Goal: Information Seeking & Learning: Learn about a topic

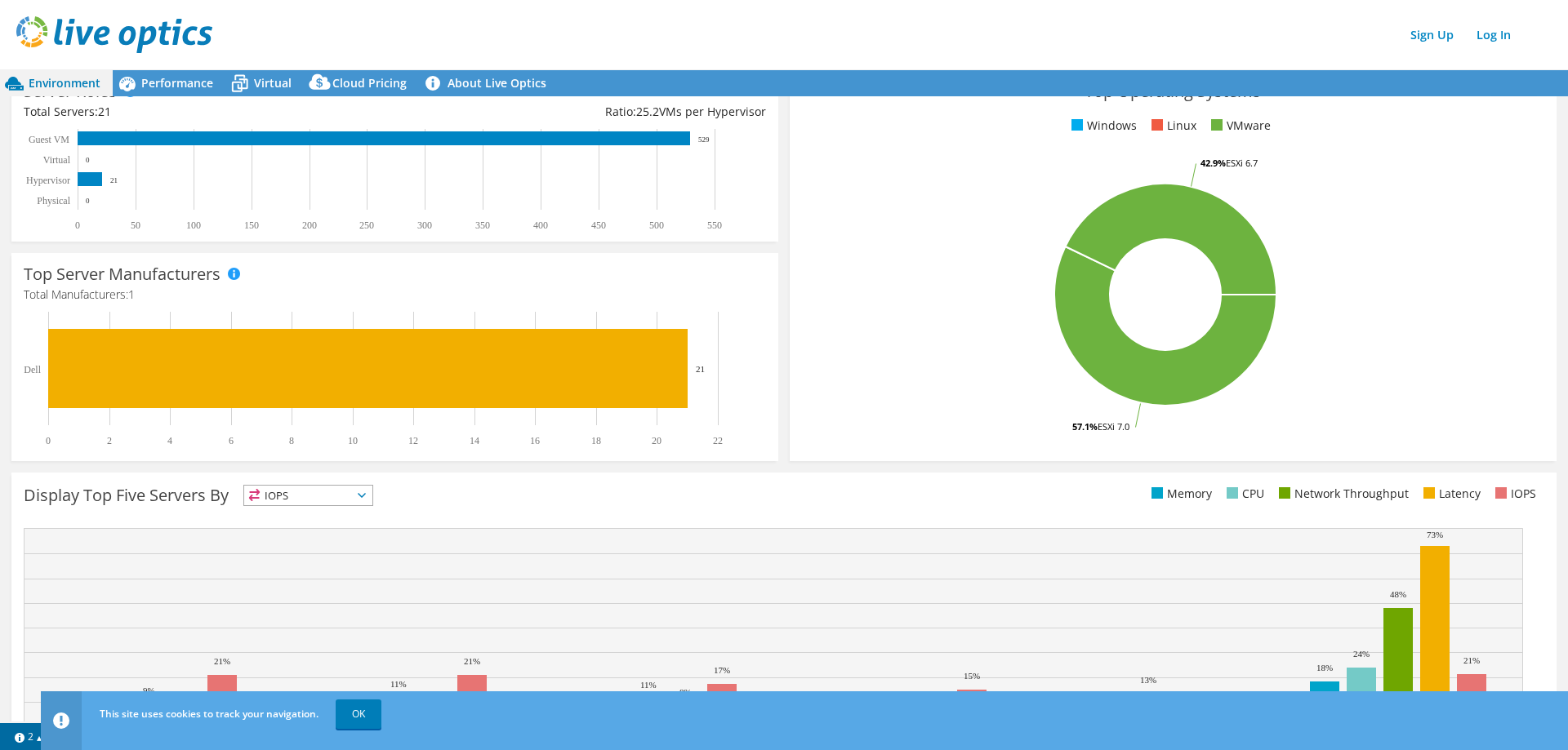
scroll to position [325, 0]
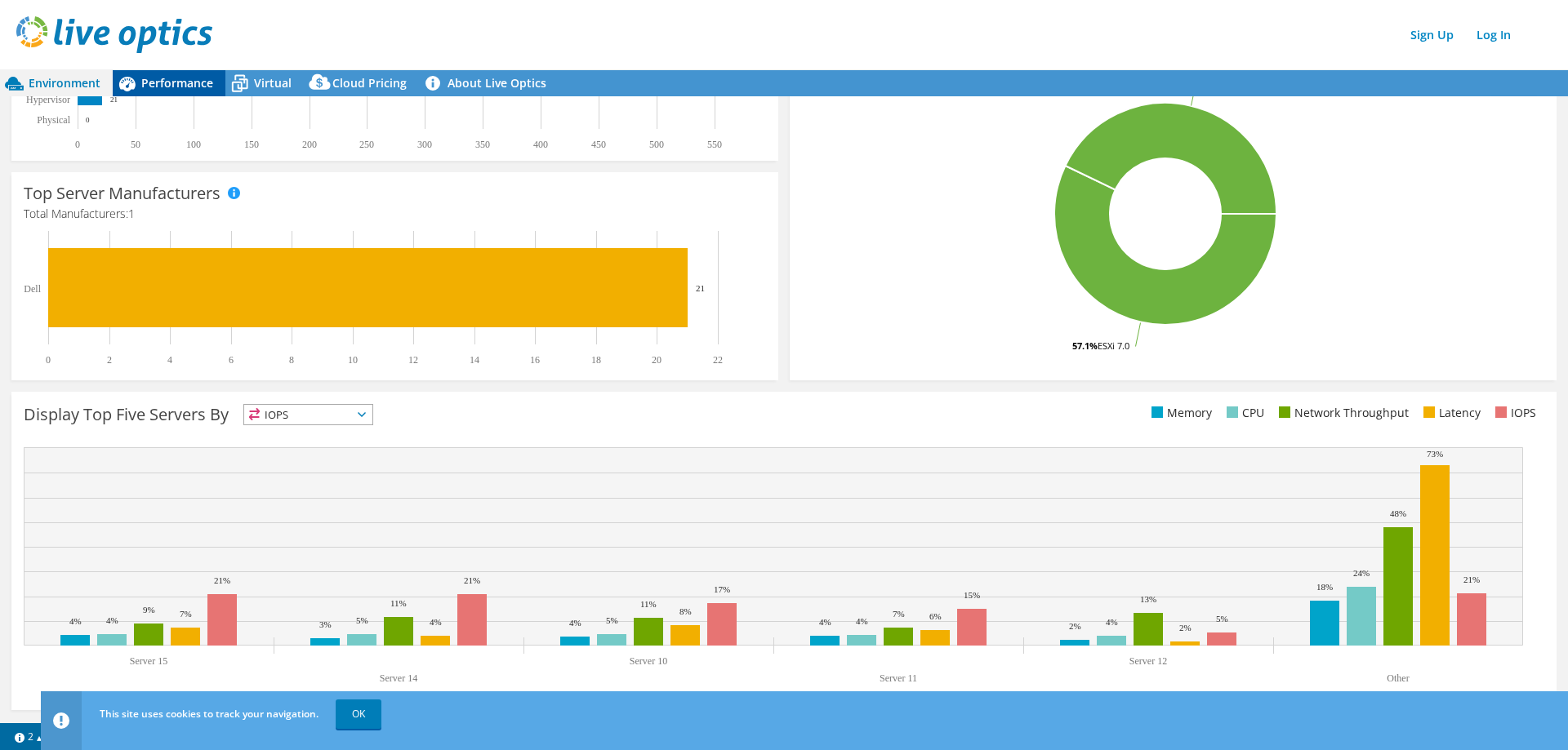
click at [174, 92] on div "Performance" at bounding box center [169, 82] width 113 height 26
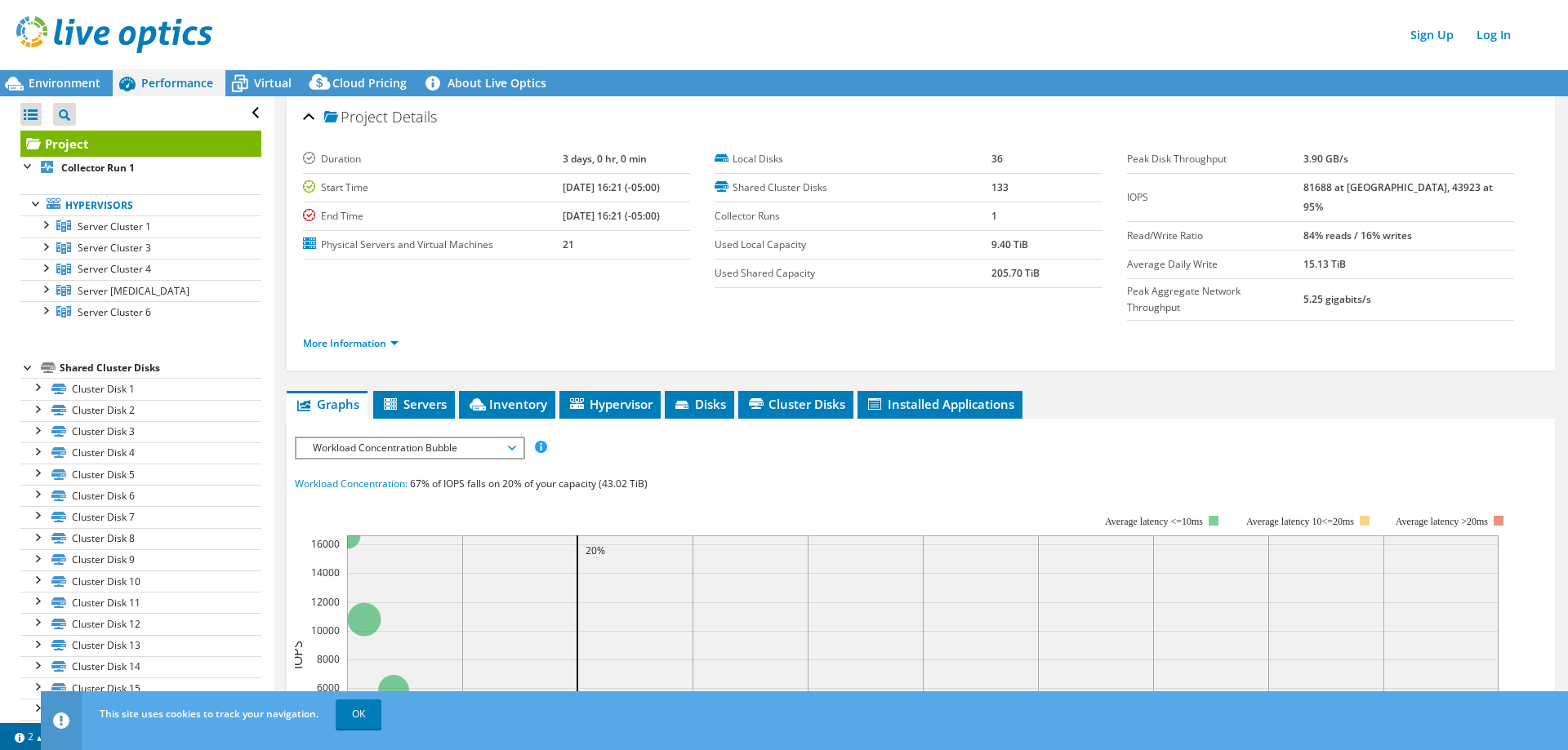
scroll to position [0, 0]
click at [44, 230] on div at bounding box center [44, 223] width 16 height 16
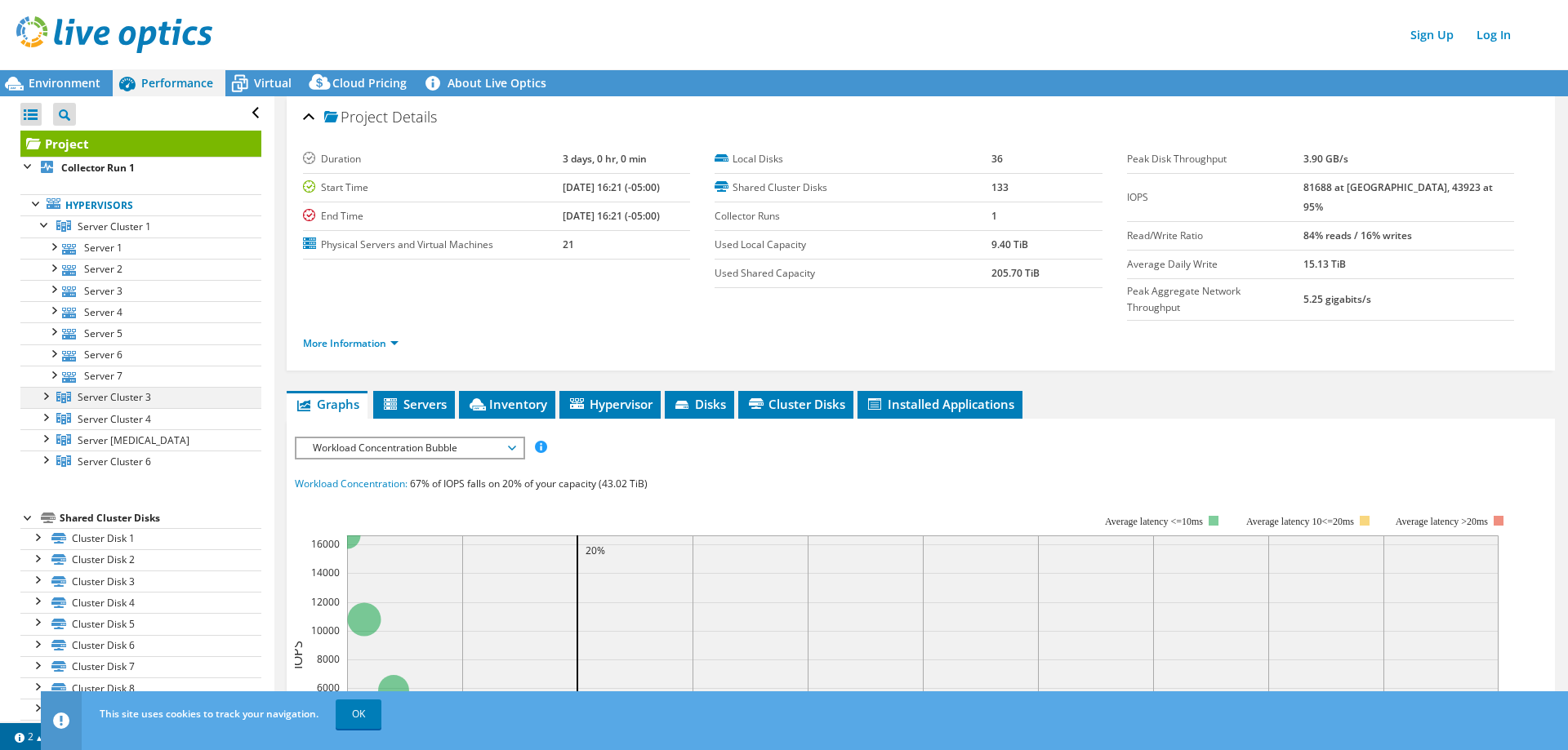
click at [43, 398] on div at bounding box center [44, 395] width 16 height 16
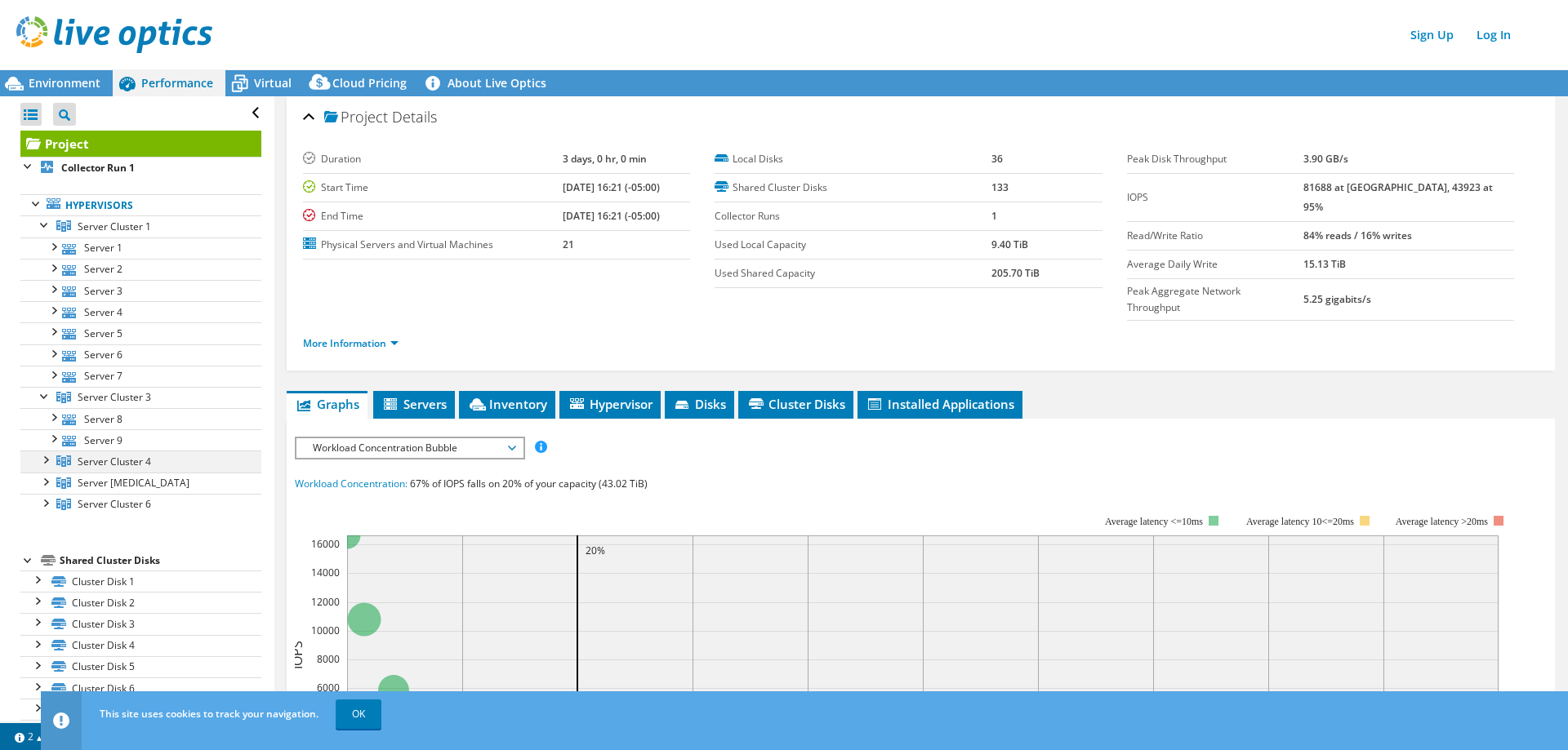
click at [48, 457] on div at bounding box center [44, 458] width 16 height 16
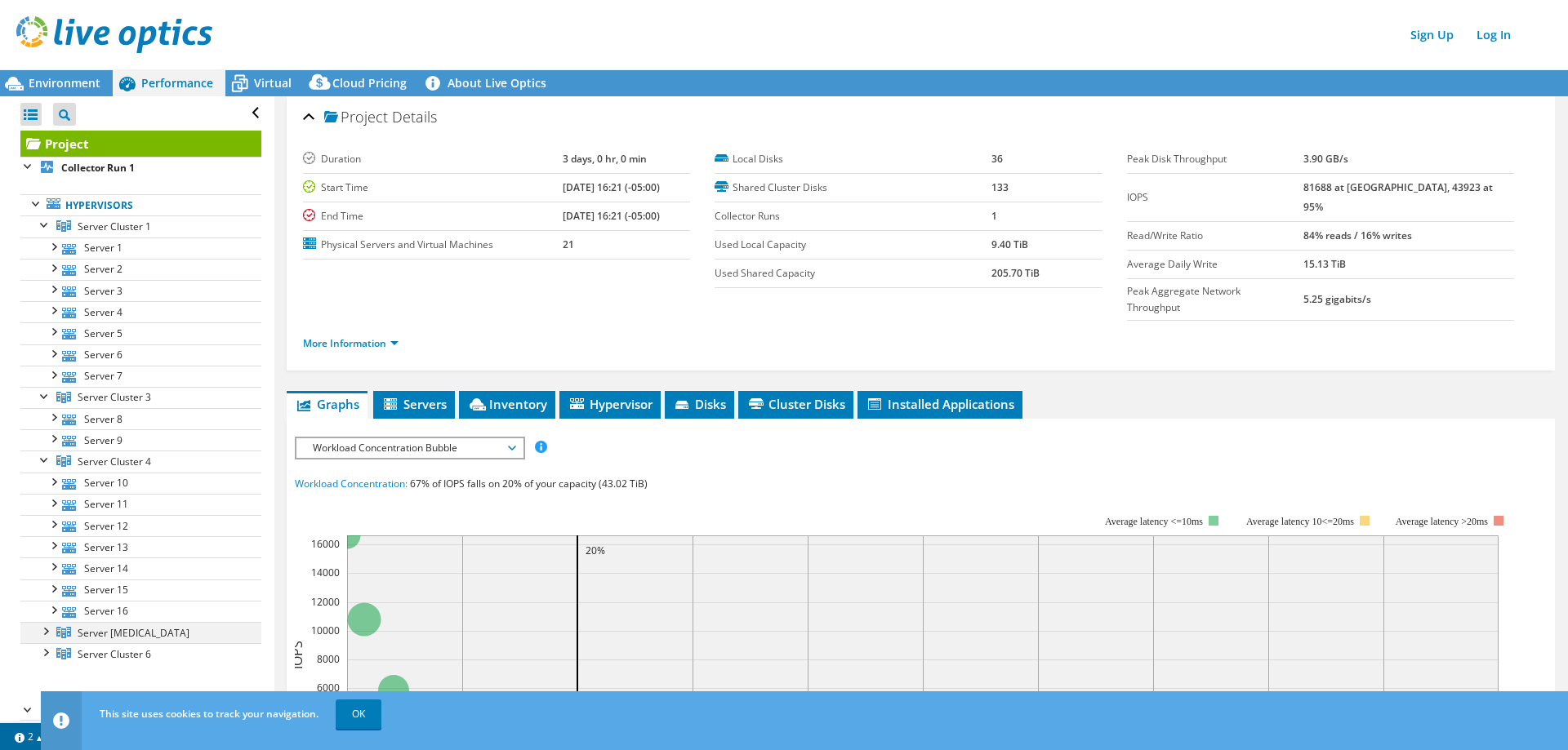
click at [45, 632] on div at bounding box center [44, 629] width 16 height 16
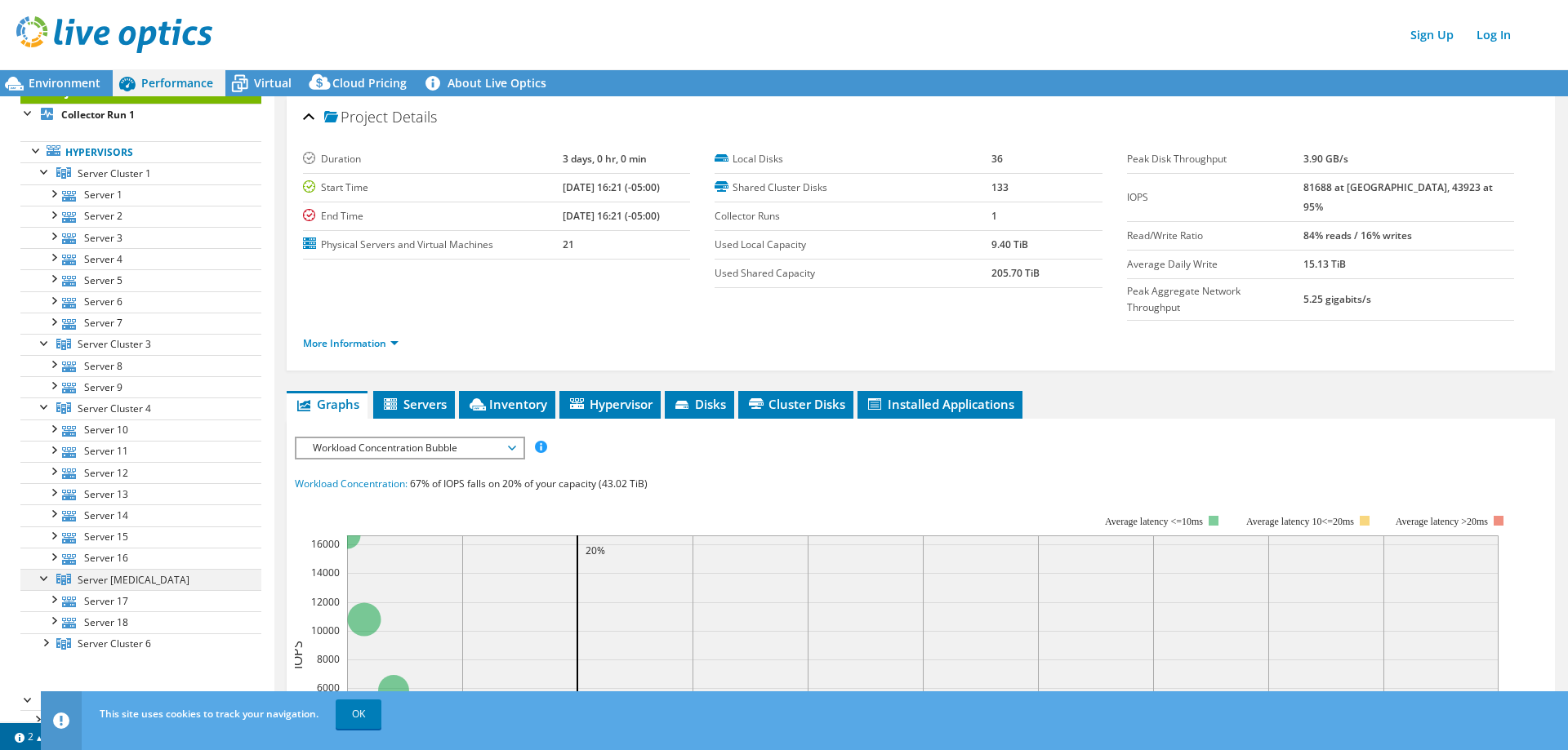
scroll to position [82, 0]
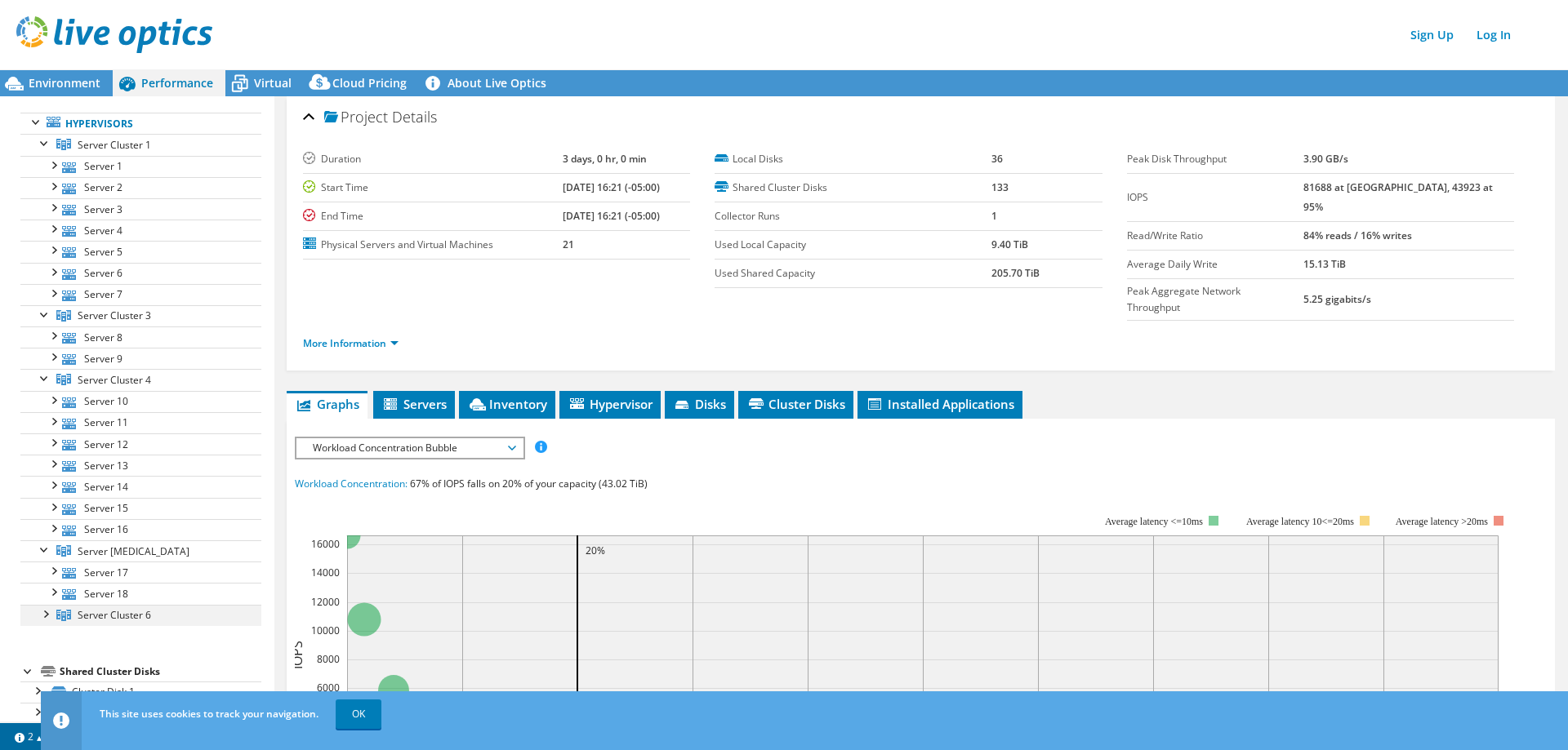
click at [43, 615] on div at bounding box center [44, 613] width 16 height 16
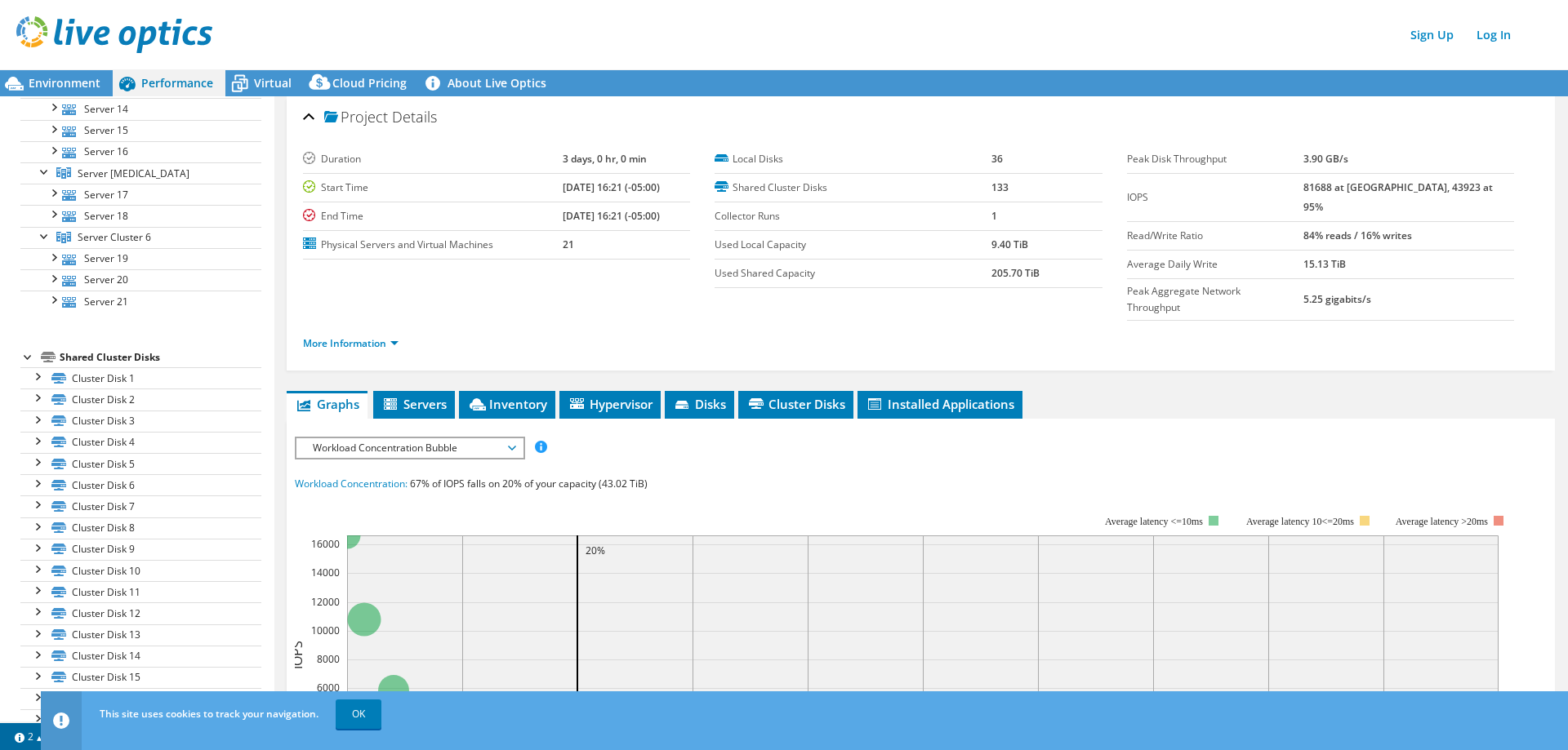
scroll to position [489, 0]
click at [37, 349] on div at bounding box center [36, 345] width 16 height 16
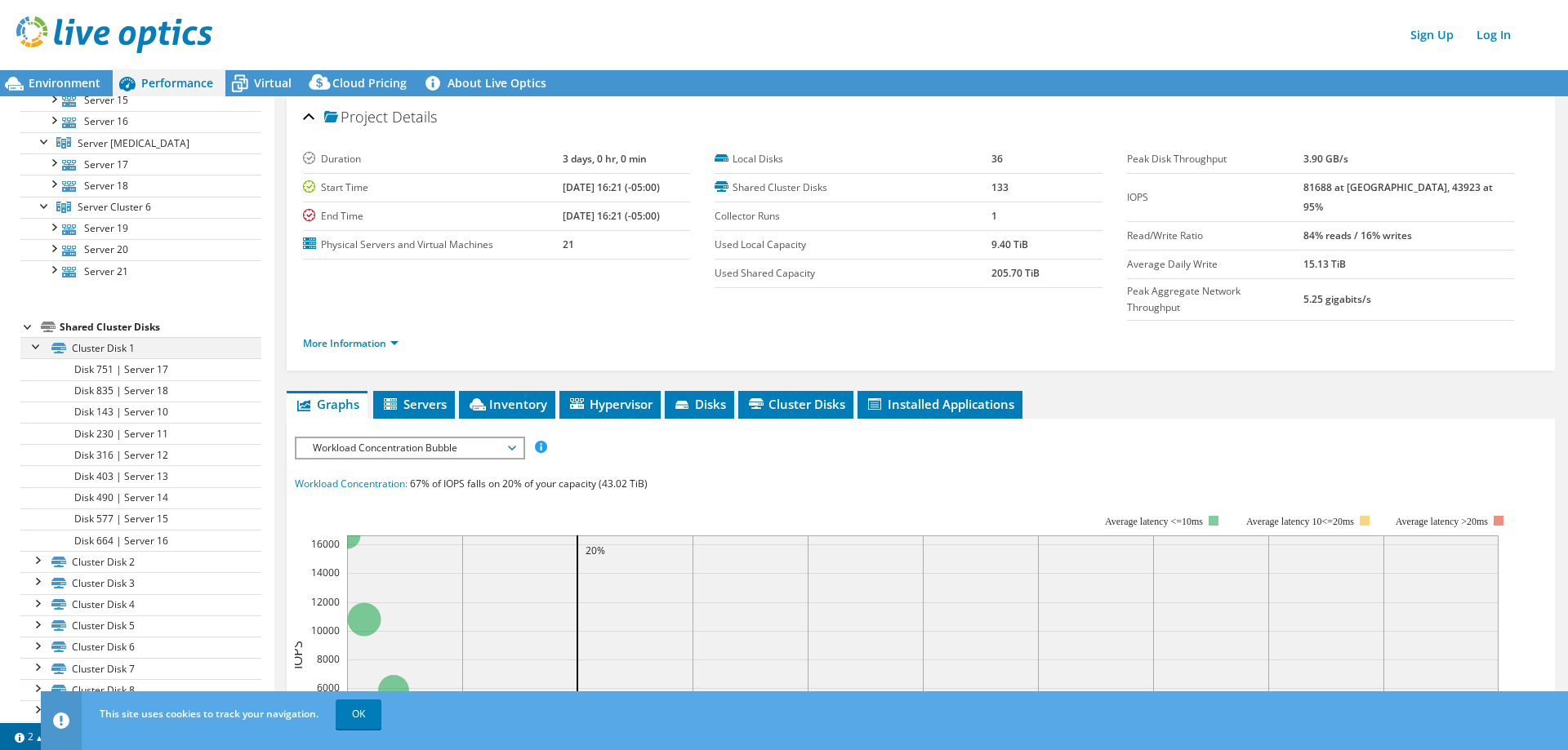
click at [37, 349] on div at bounding box center [36, 345] width 16 height 16
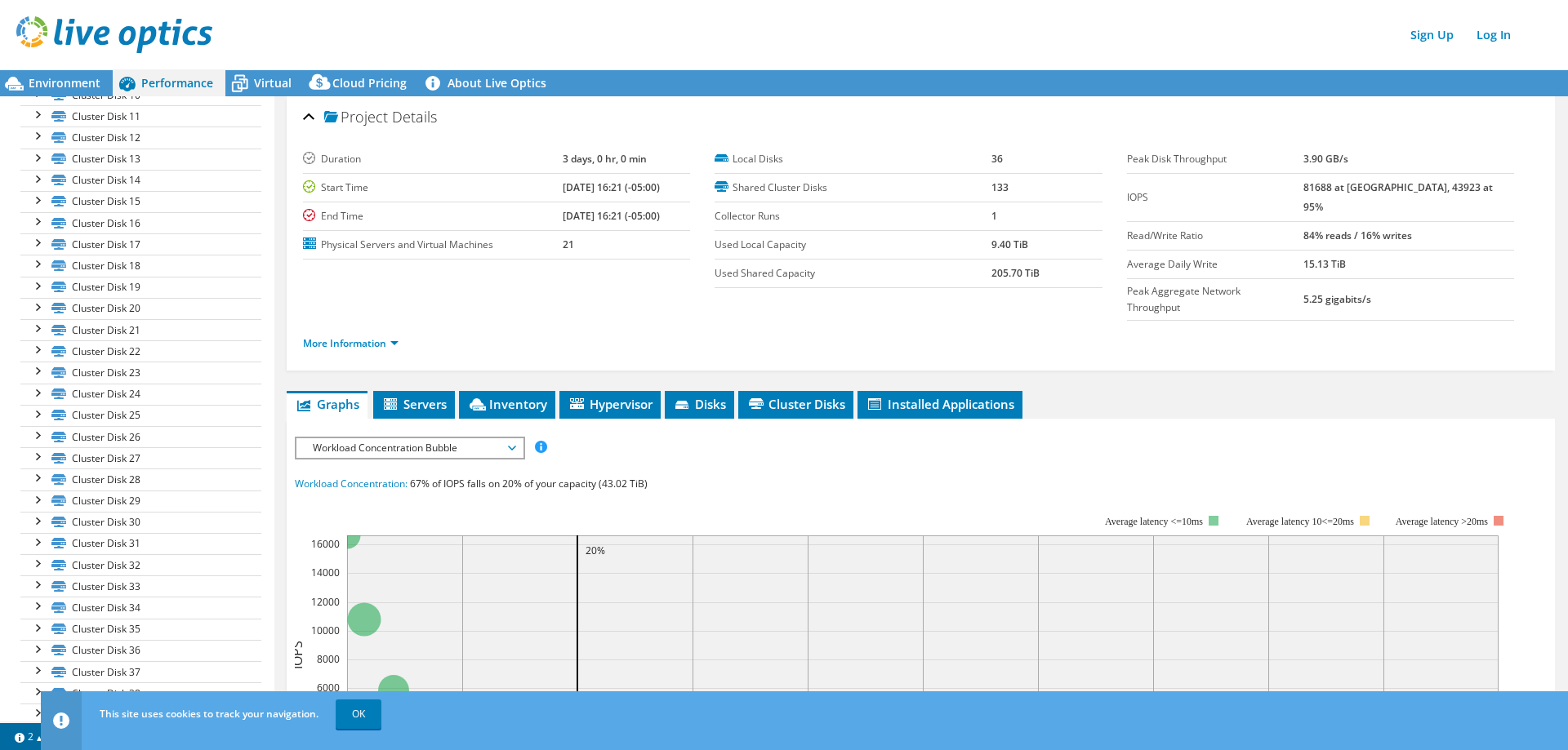
scroll to position [0, 0]
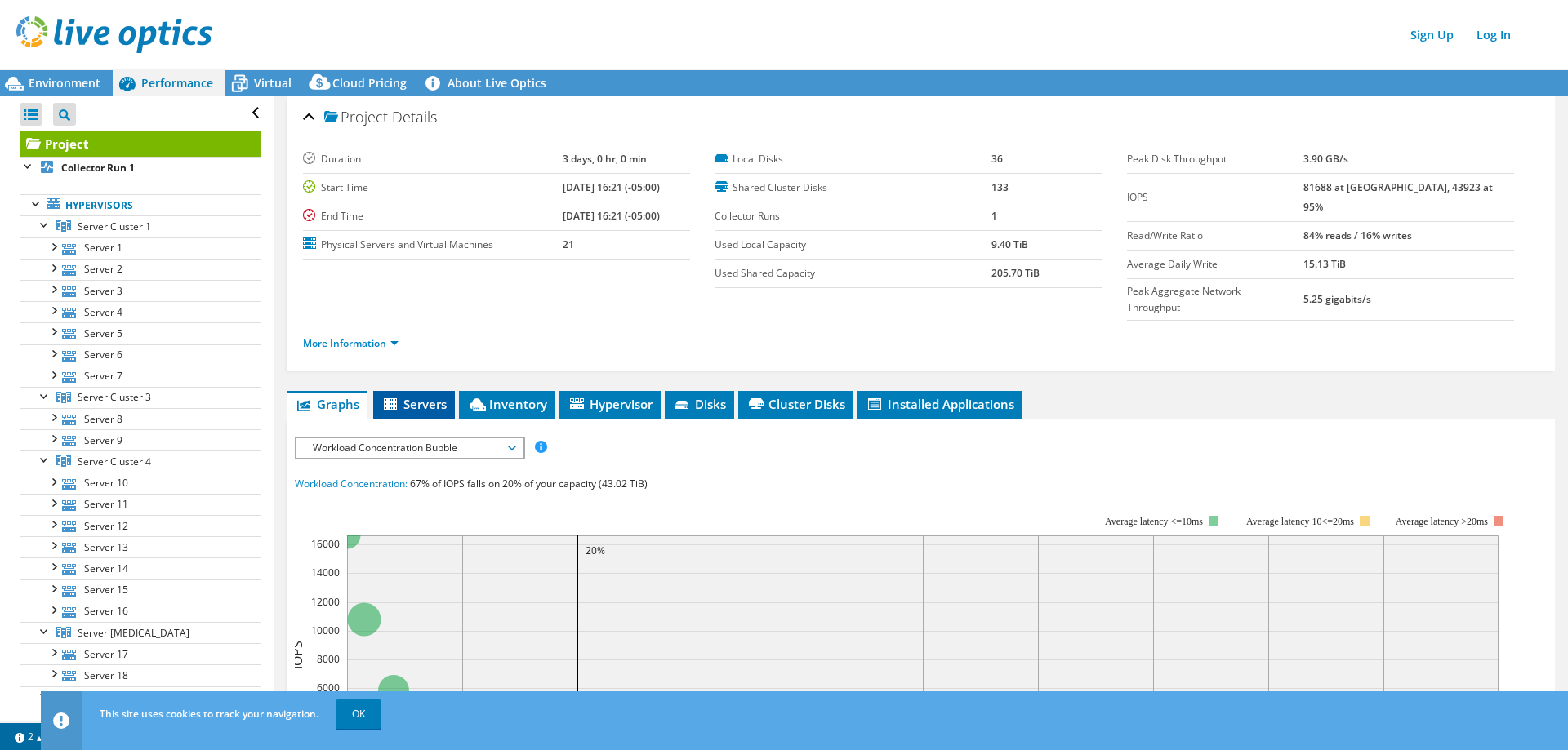
click at [422, 395] on span "Servers" at bounding box center [414, 403] width 66 height 16
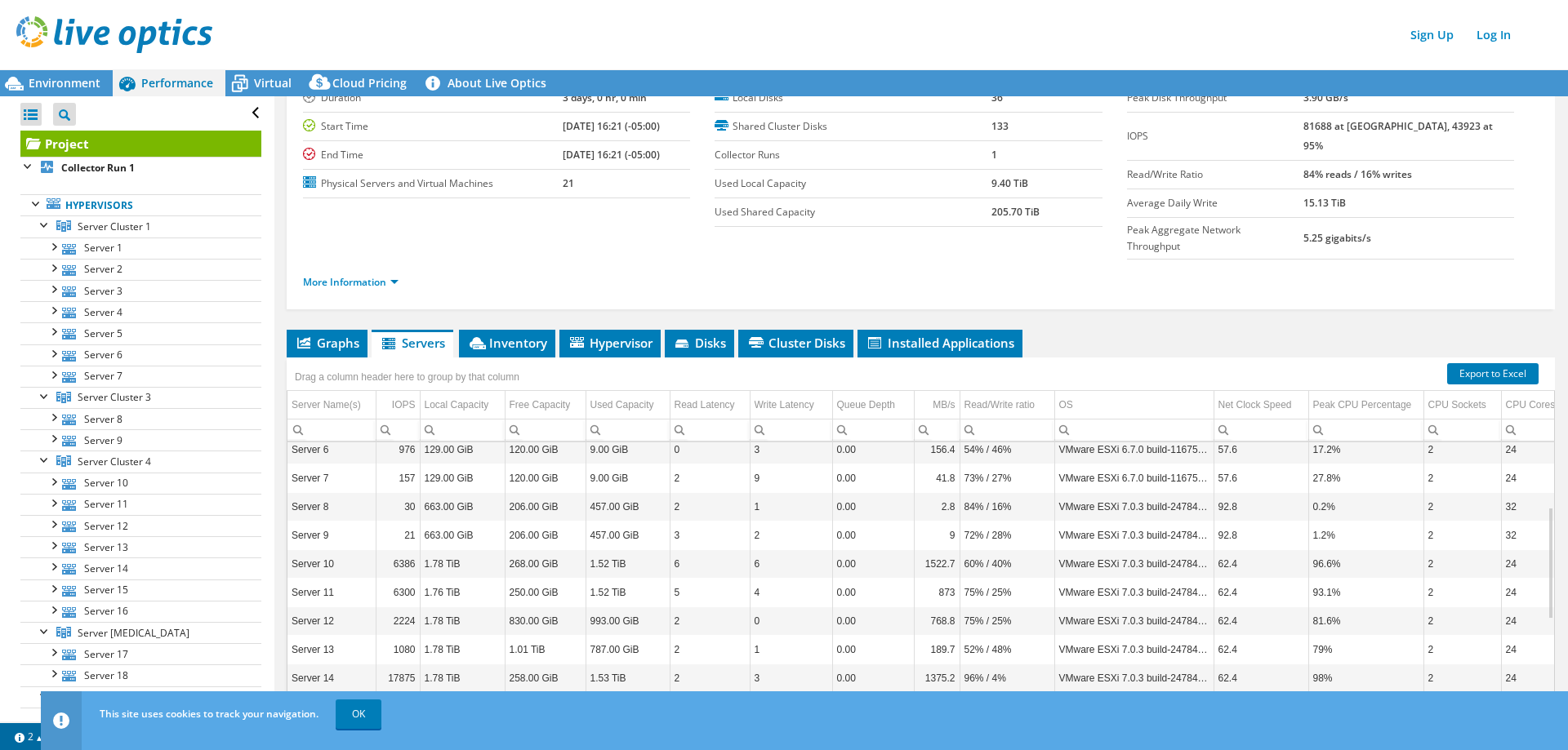
scroll to position [74, 0]
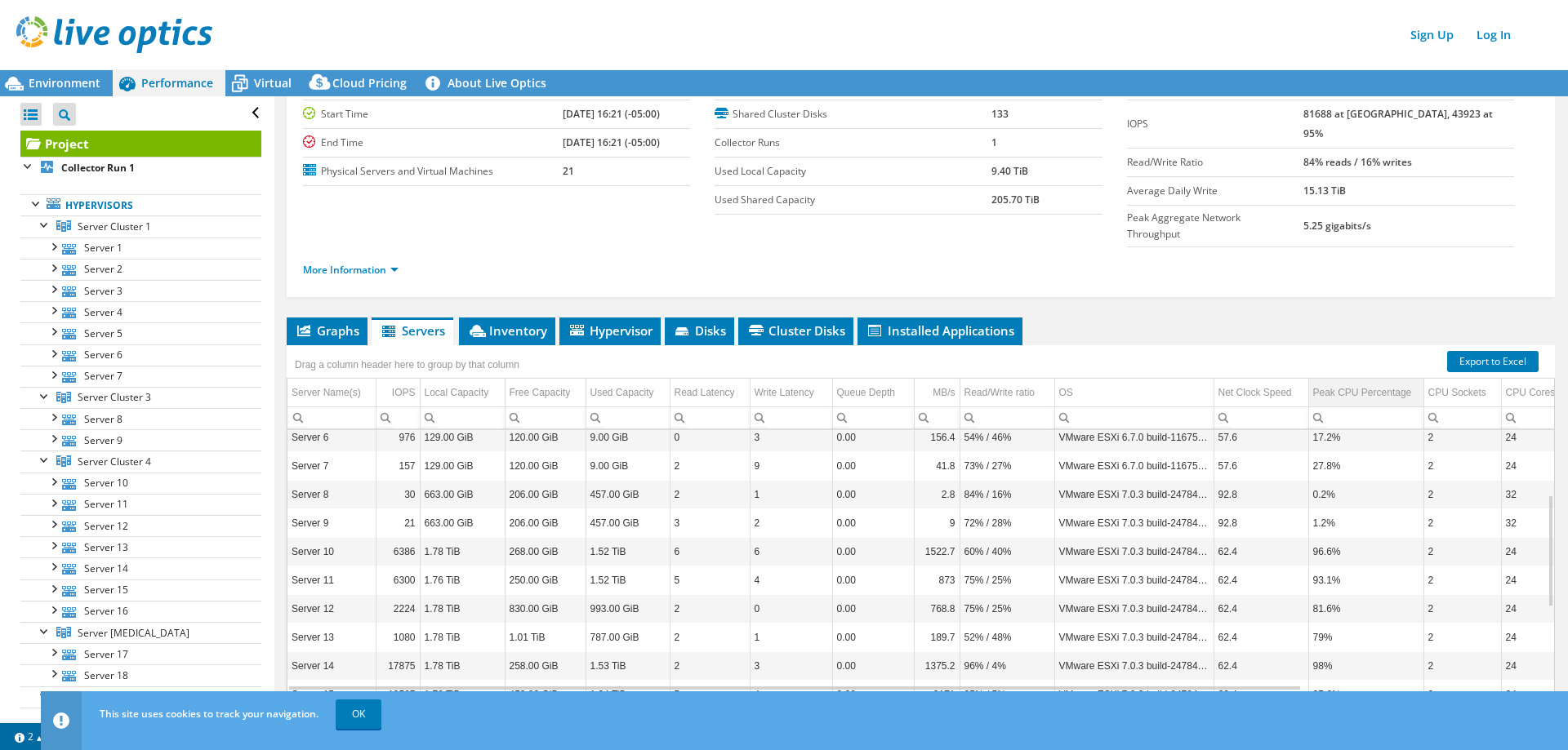
click at [1368, 383] on div "Peak CPU Percentage" at bounding box center [1361, 393] width 98 height 20
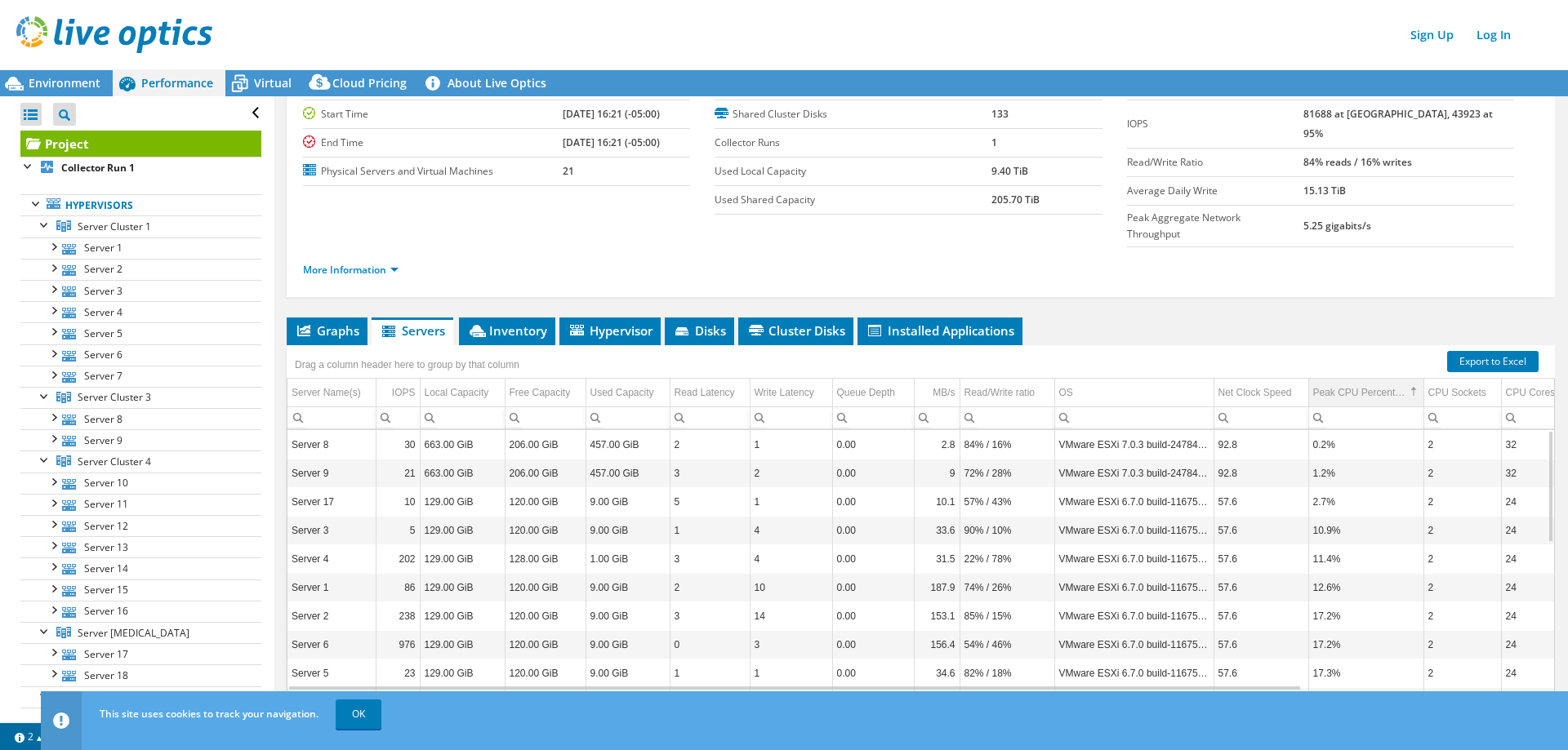
click at [1368, 383] on div "Peak CPU Percentage" at bounding box center [1359, 393] width 92 height 20
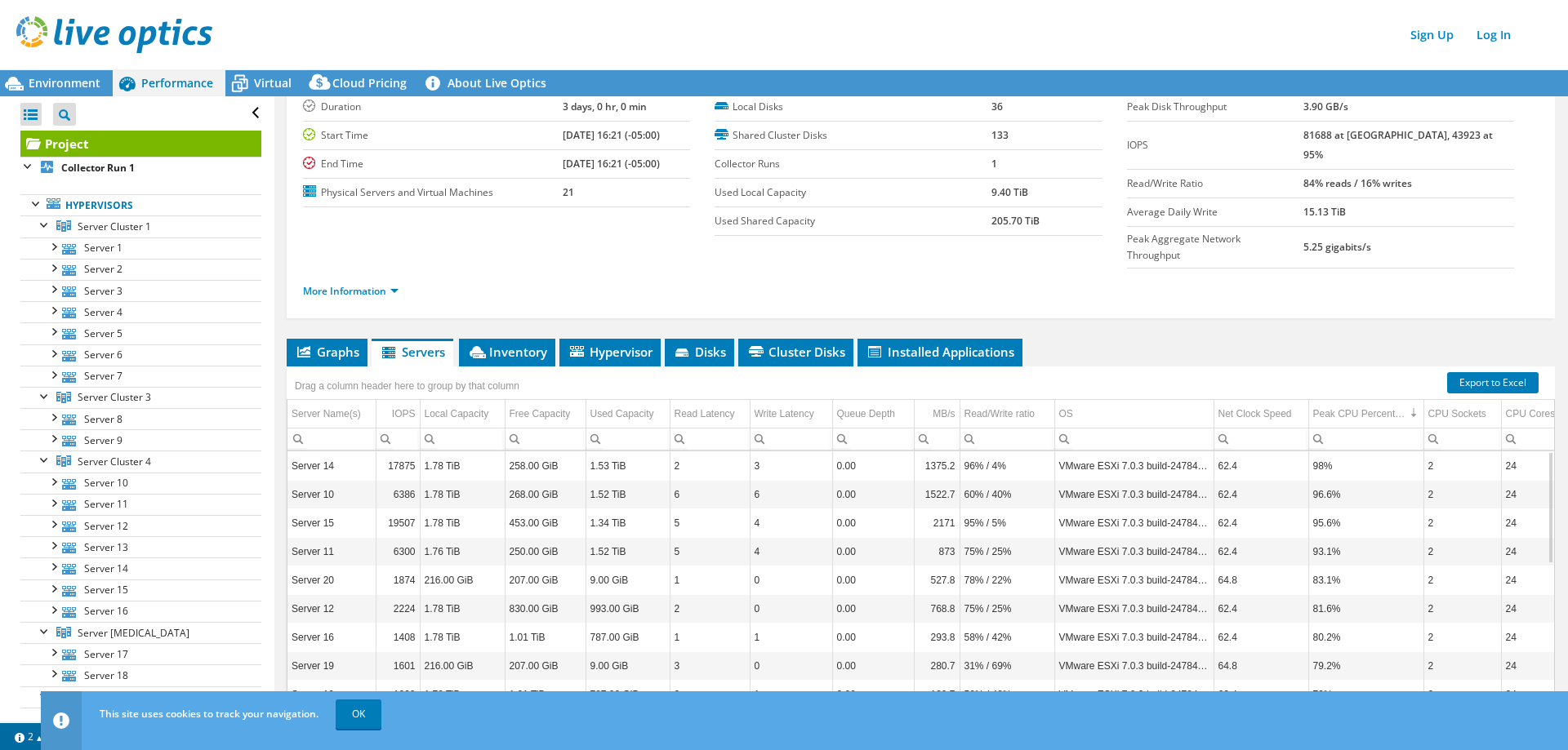
scroll to position [74, 0]
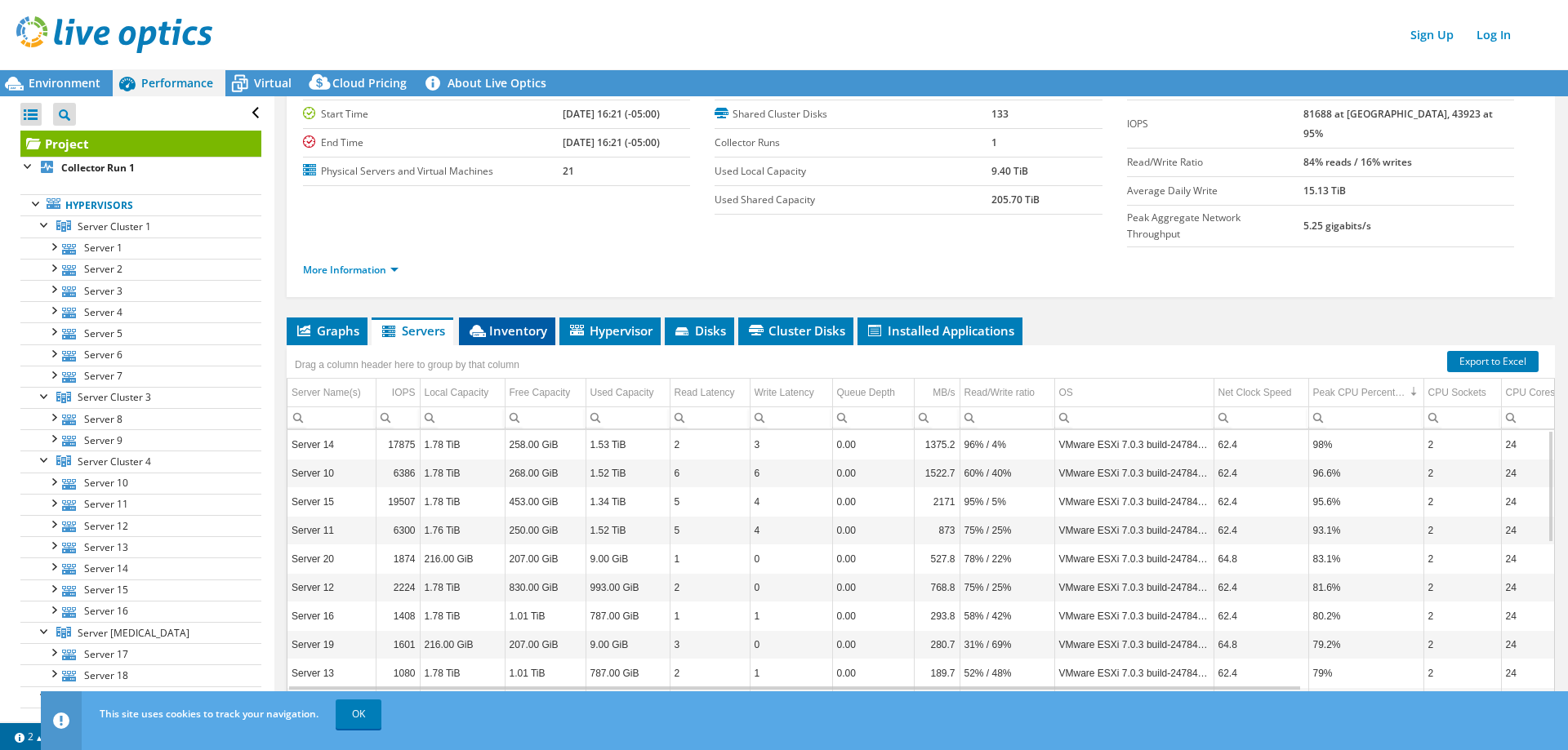
click at [488, 323] on span "Inventory" at bounding box center [507, 331] width 80 height 16
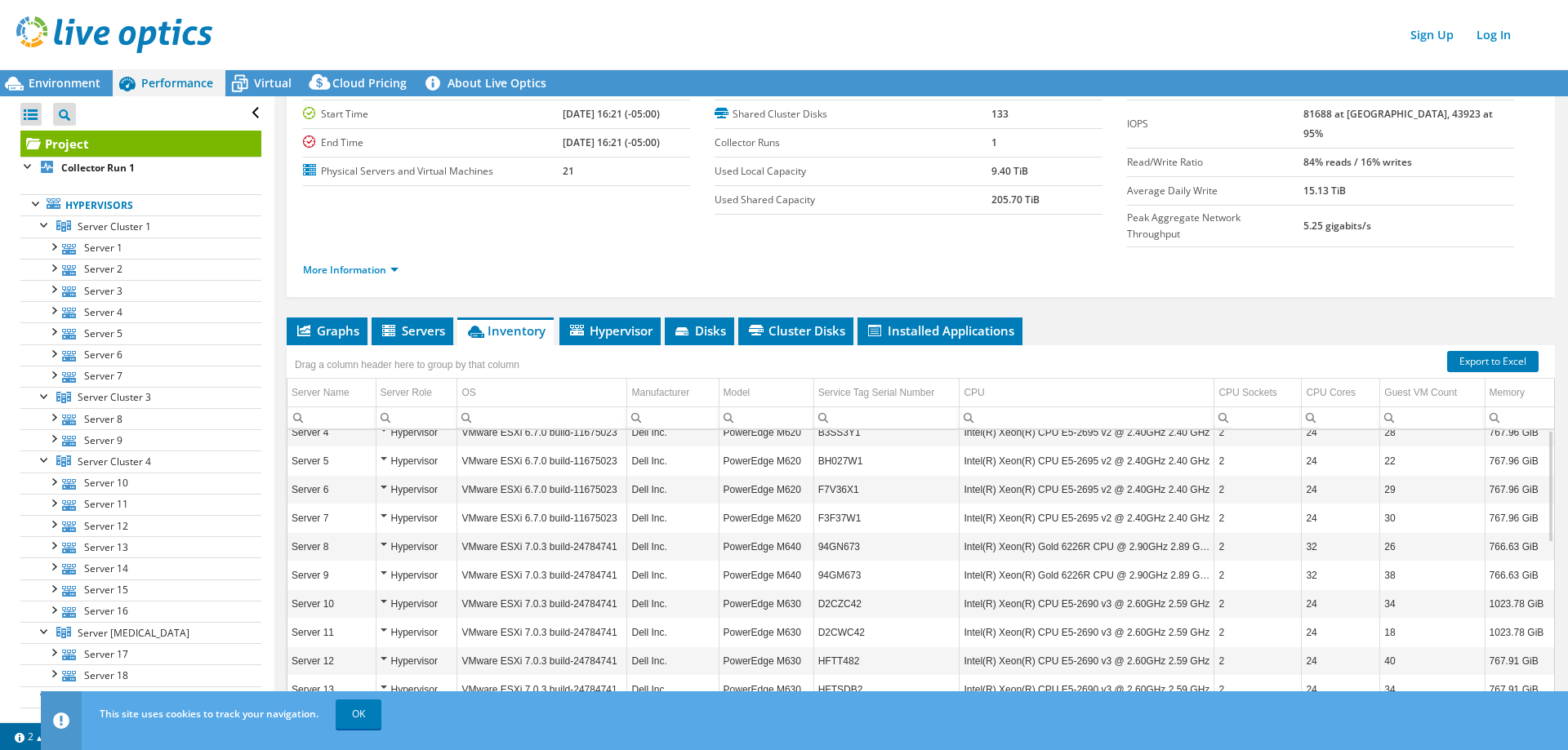
scroll to position [0, 0]
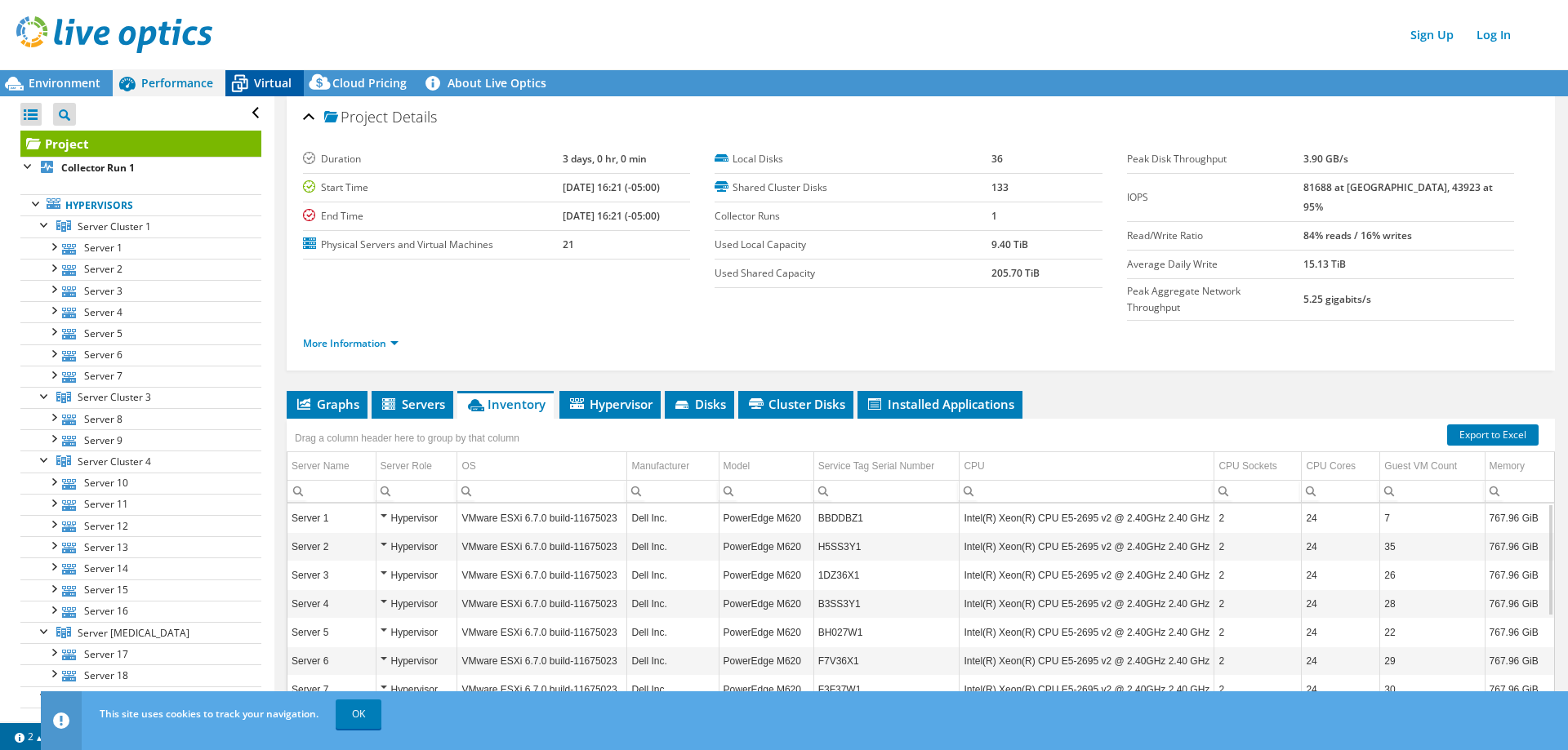
click at [261, 79] on span "Virtual" at bounding box center [272, 82] width 37 height 15
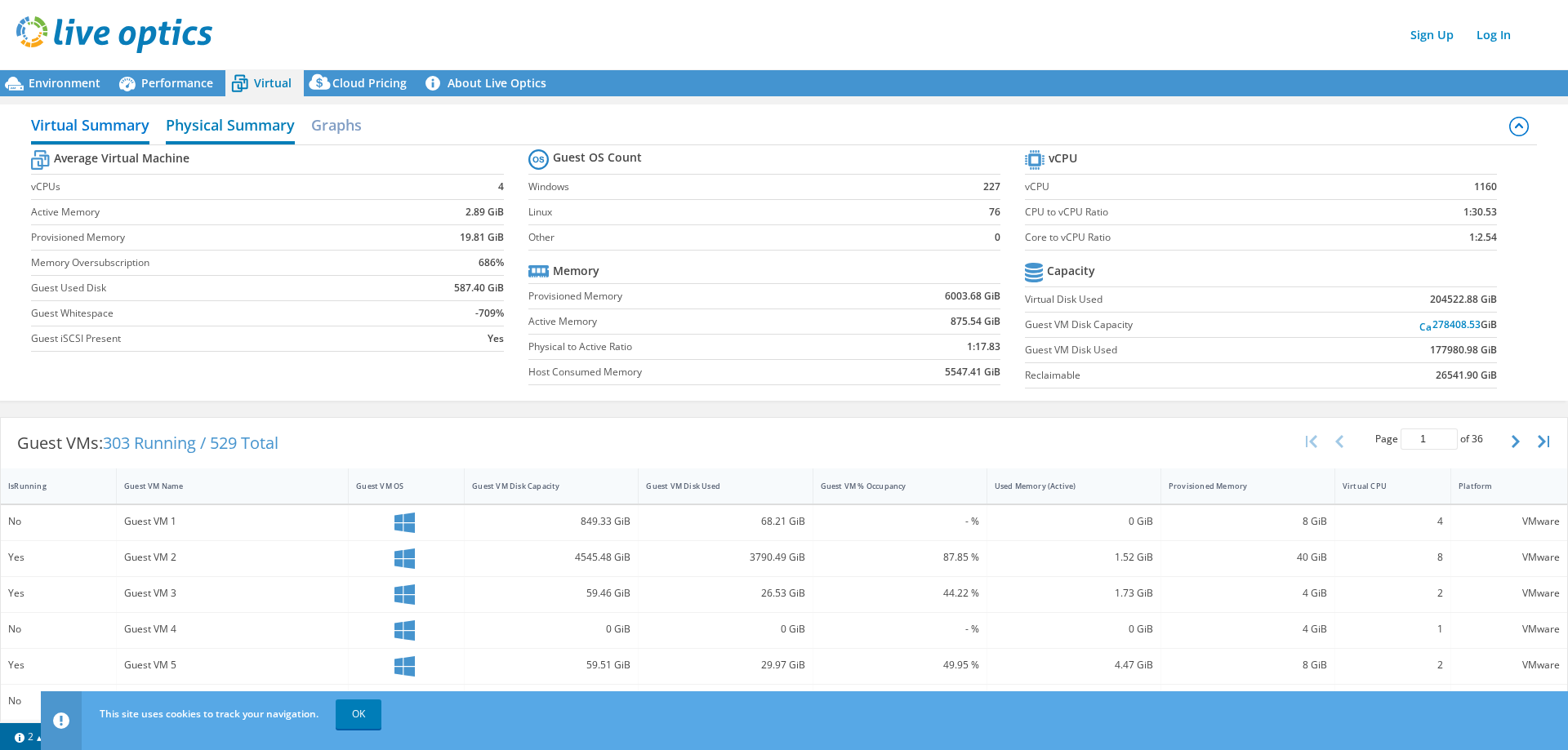
drag, startPoint x: 236, startPoint y: 129, endPoint x: 282, endPoint y: 129, distance: 46.0
click at [236, 129] on h2 "Physical Summary" at bounding box center [230, 126] width 129 height 36
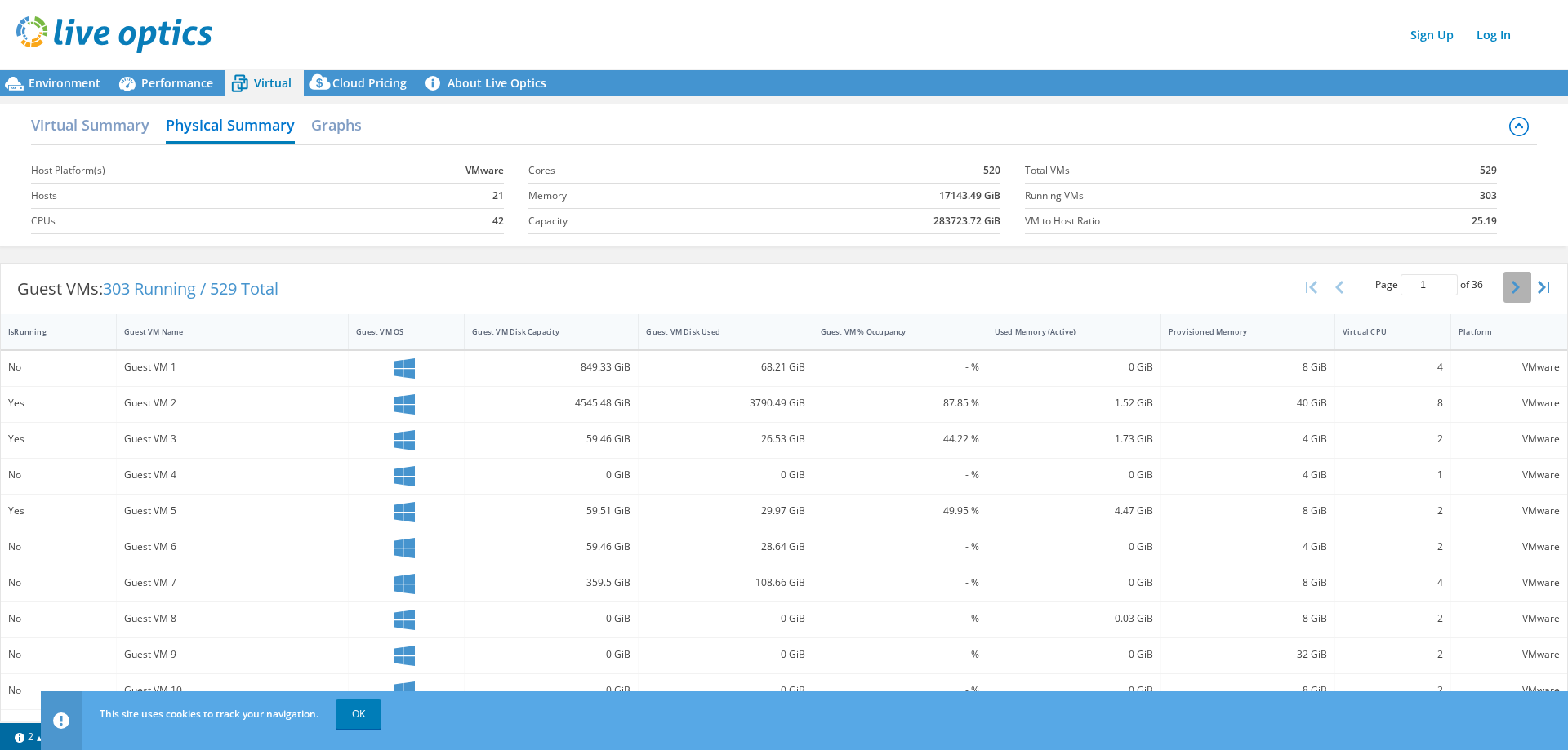
click at [1516, 285] on button "button" at bounding box center [1517, 287] width 27 height 31
type input "4"
click at [71, 91] on div "Environment" at bounding box center [56, 82] width 113 height 26
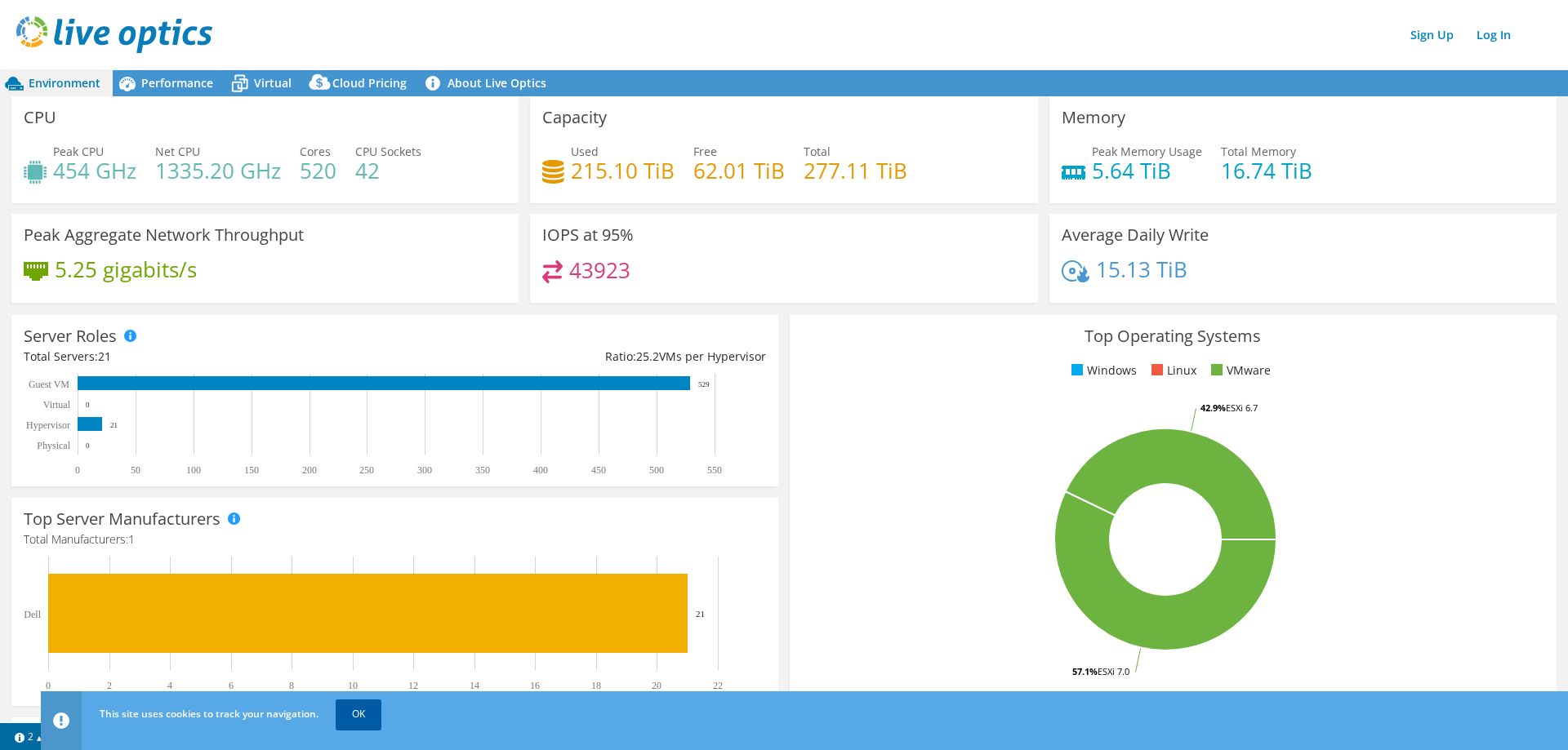
click at [365, 713] on link "OK" at bounding box center [358, 714] width 46 height 29
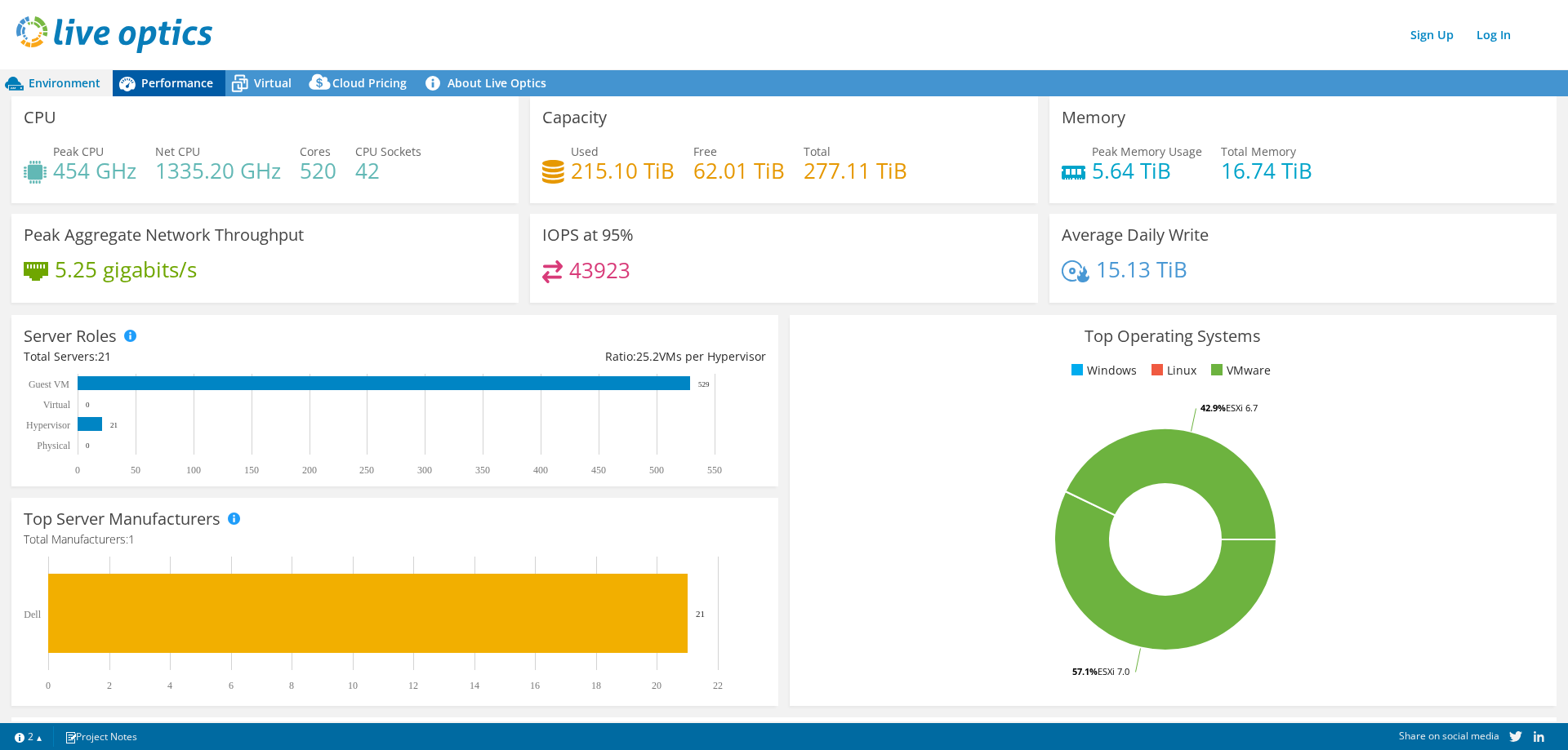
click at [176, 82] on span "Performance" at bounding box center [176, 82] width 72 height 15
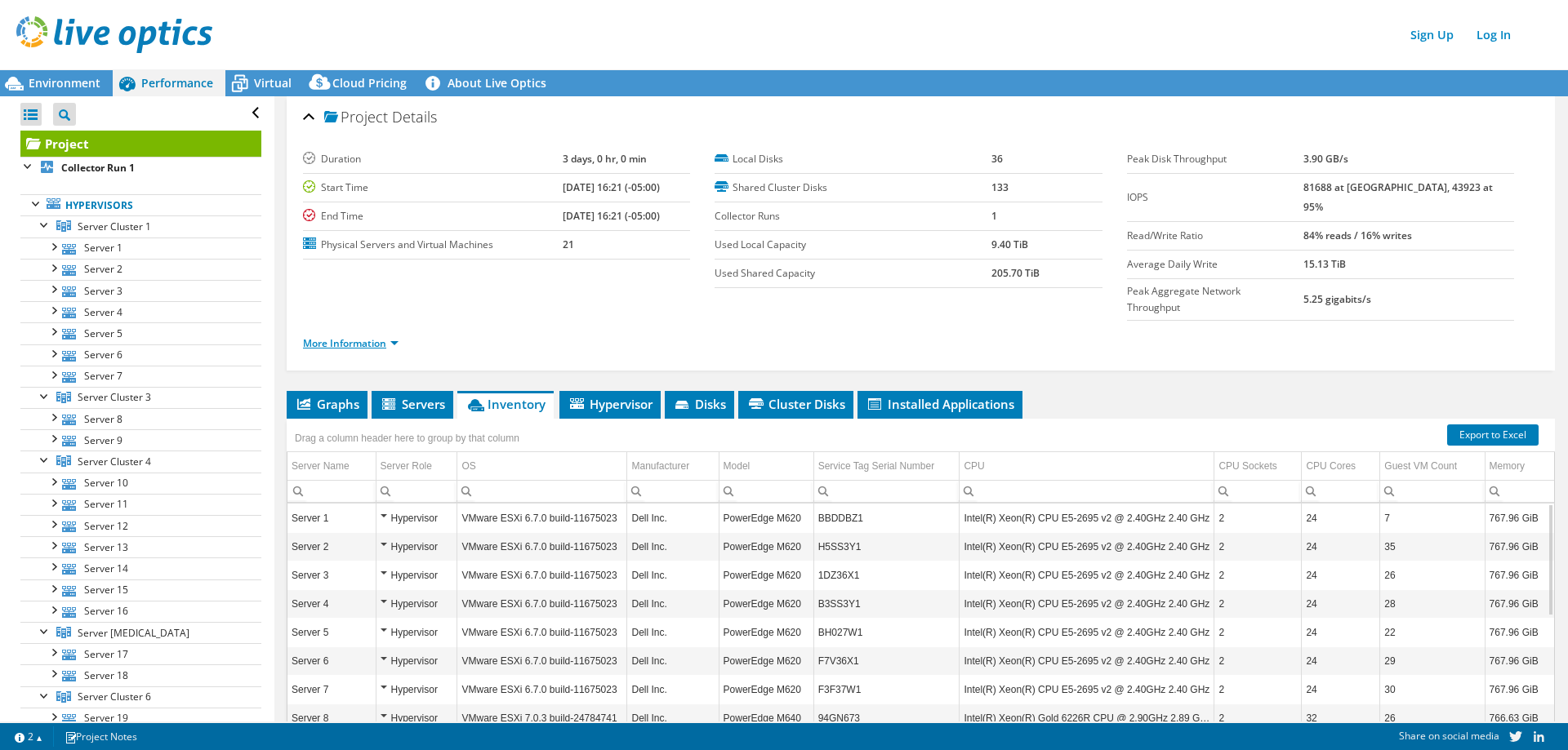
click at [393, 336] on link "More Information" at bounding box center [351, 343] width 96 height 14
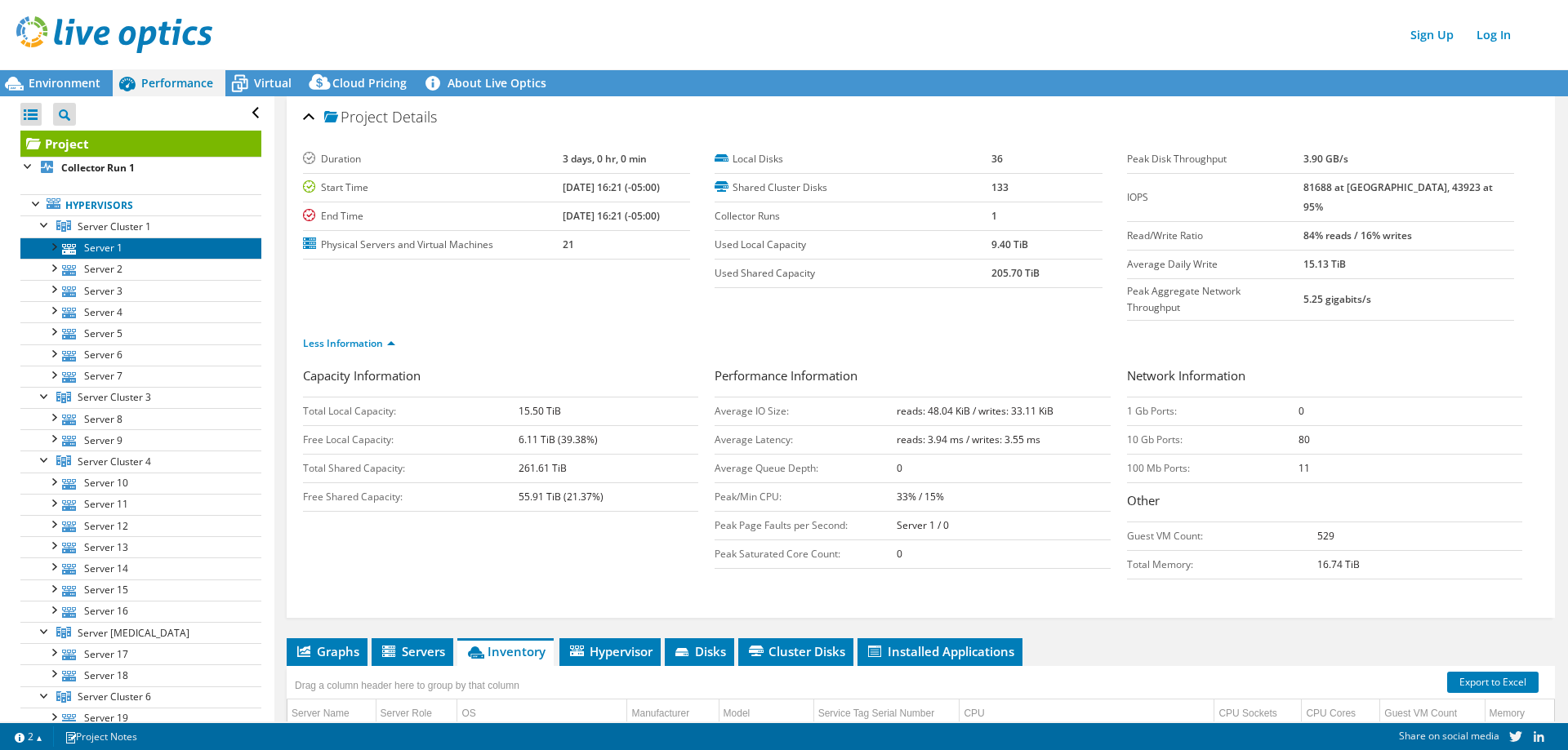
click at [100, 246] on link "Server 1" at bounding box center [141, 248] width 241 height 21
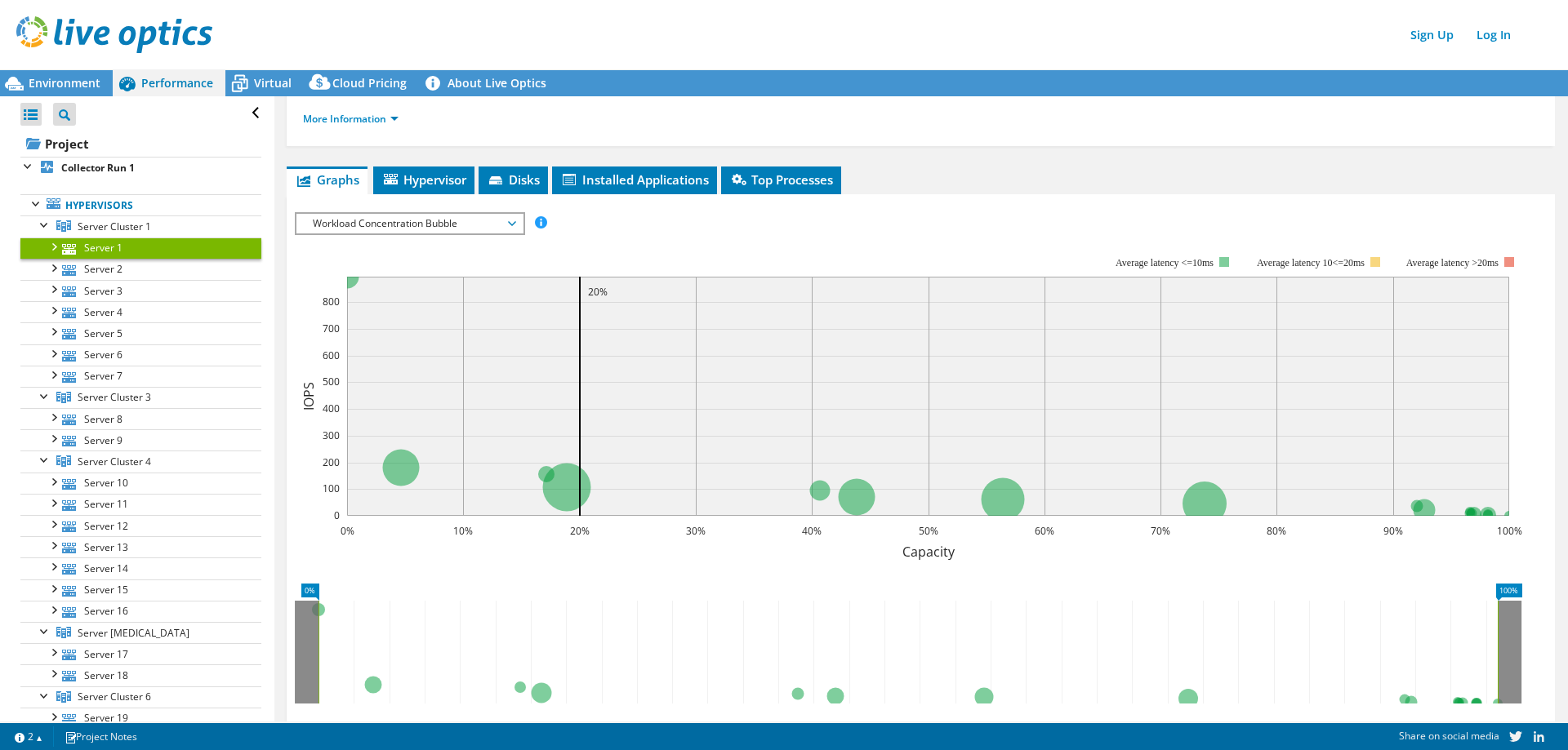
scroll to position [223, 0]
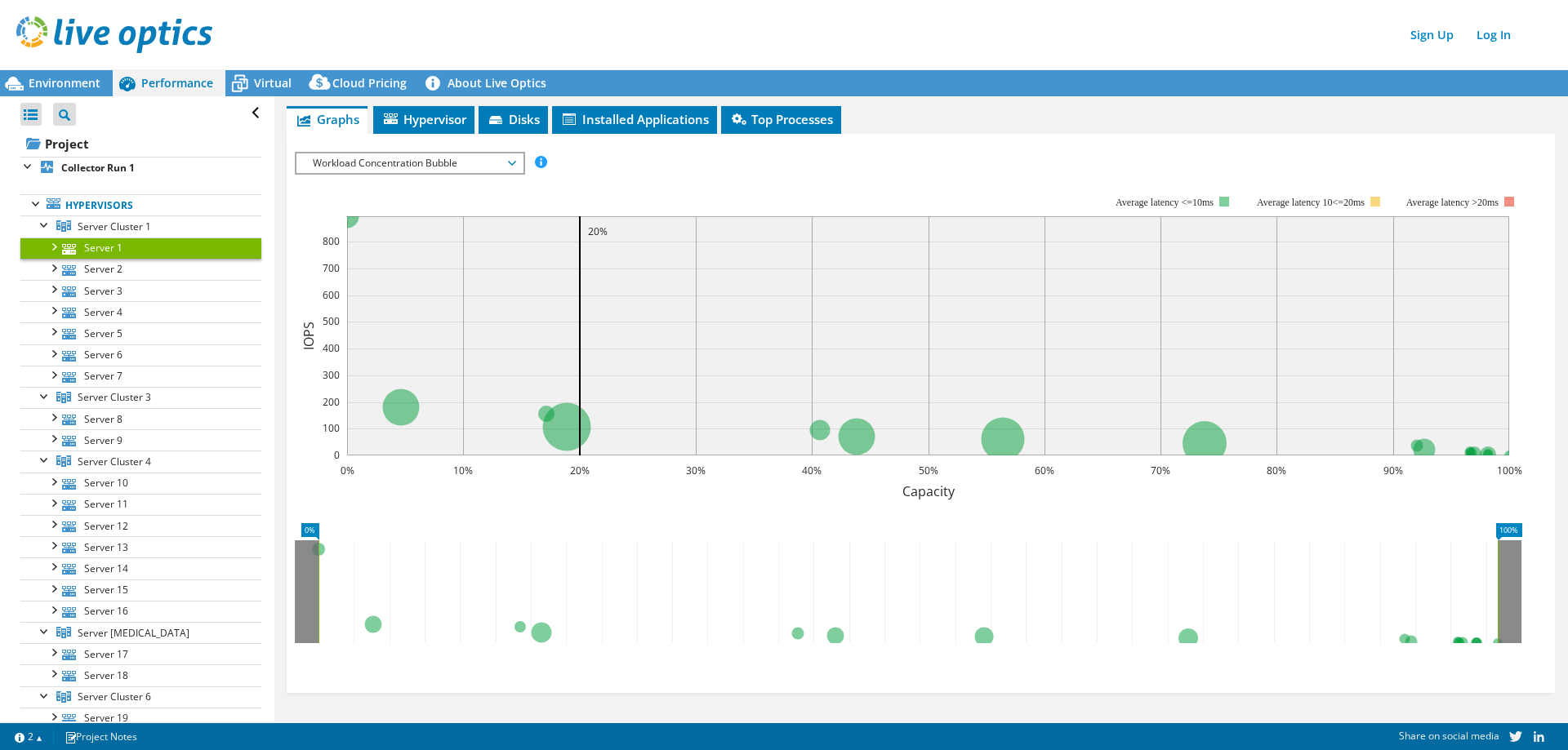
click at [513, 165] on span "Workload Concentration Bubble" at bounding box center [409, 163] width 210 height 20
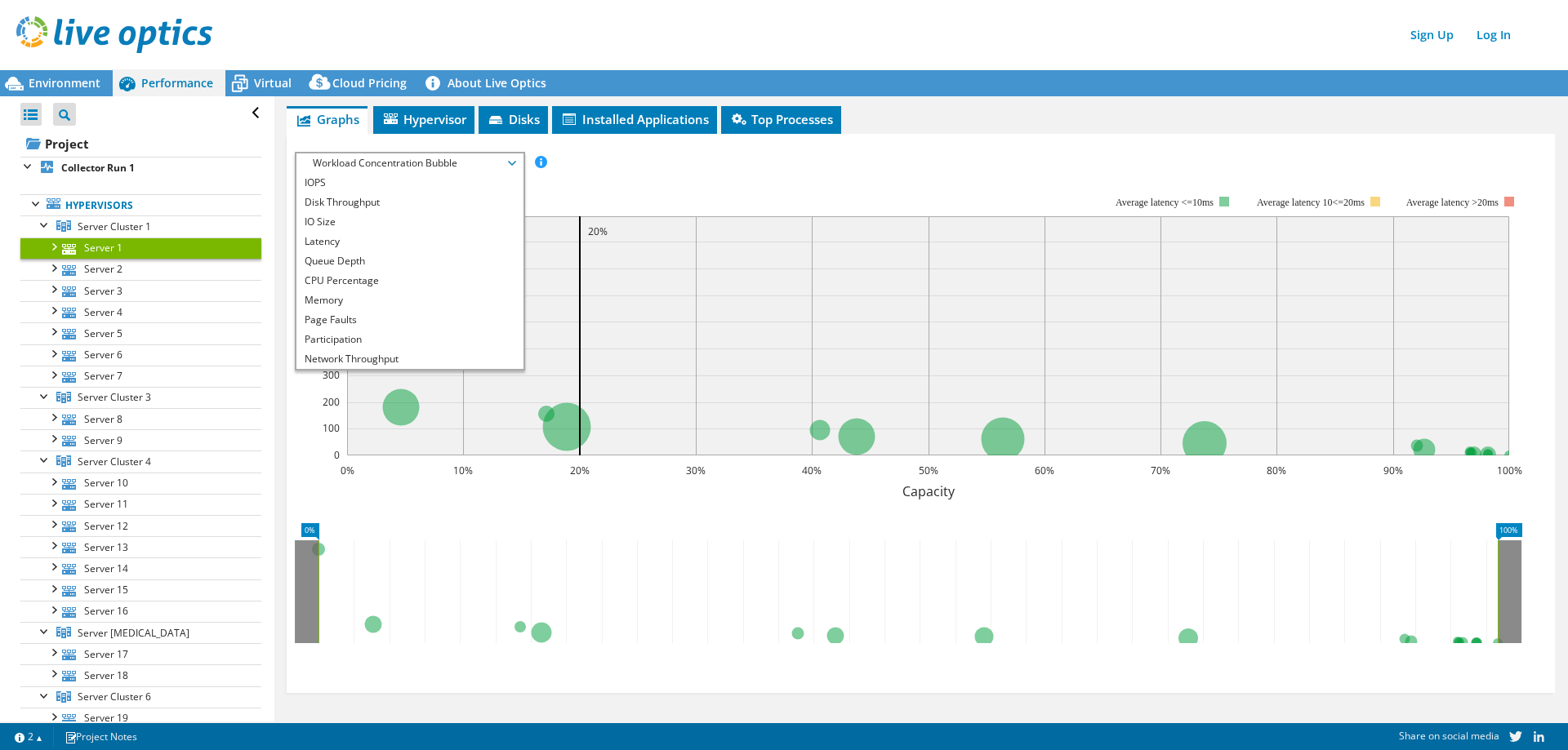
click at [52, 248] on div at bounding box center [53, 246] width 16 height 16
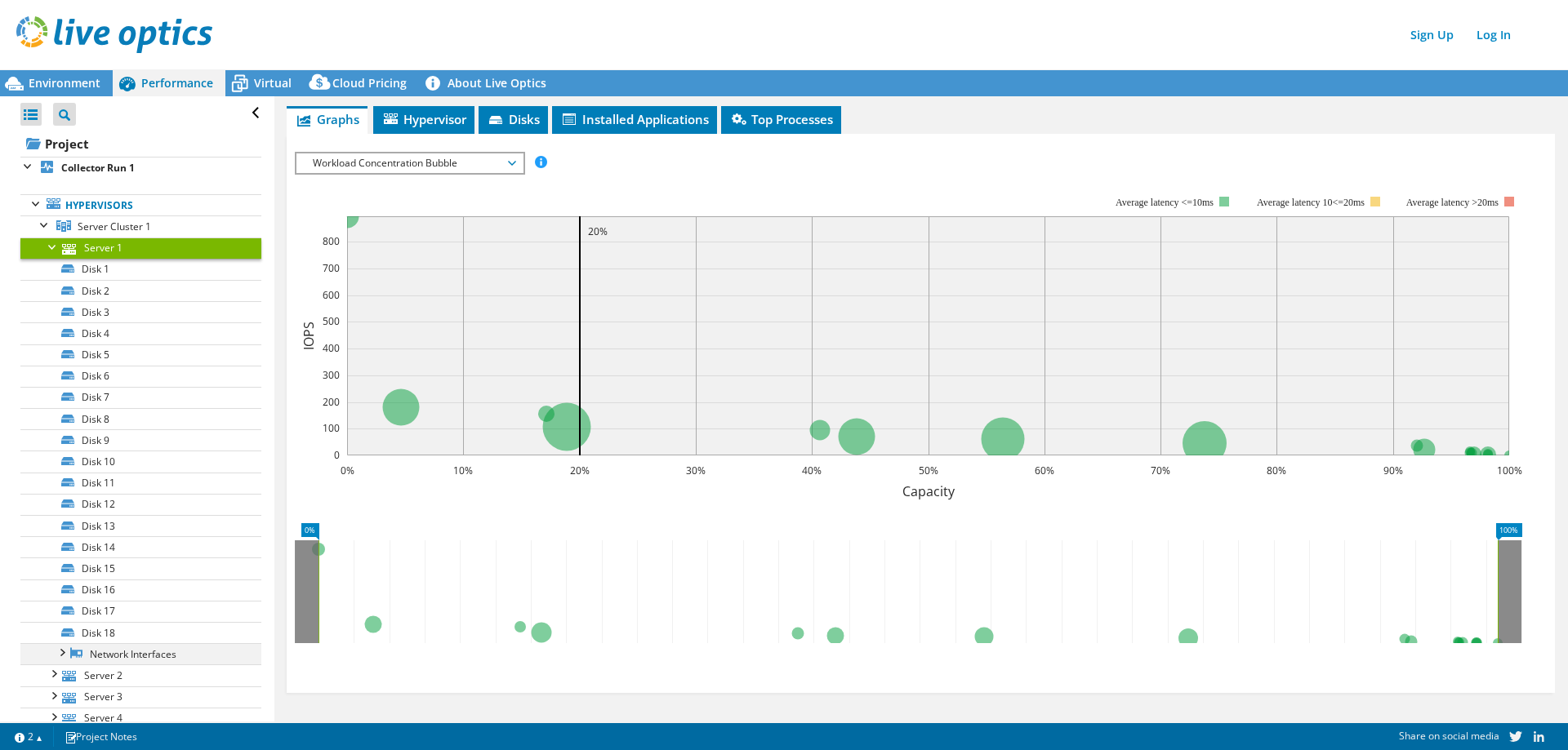
click at [64, 655] on div at bounding box center [61, 651] width 16 height 16
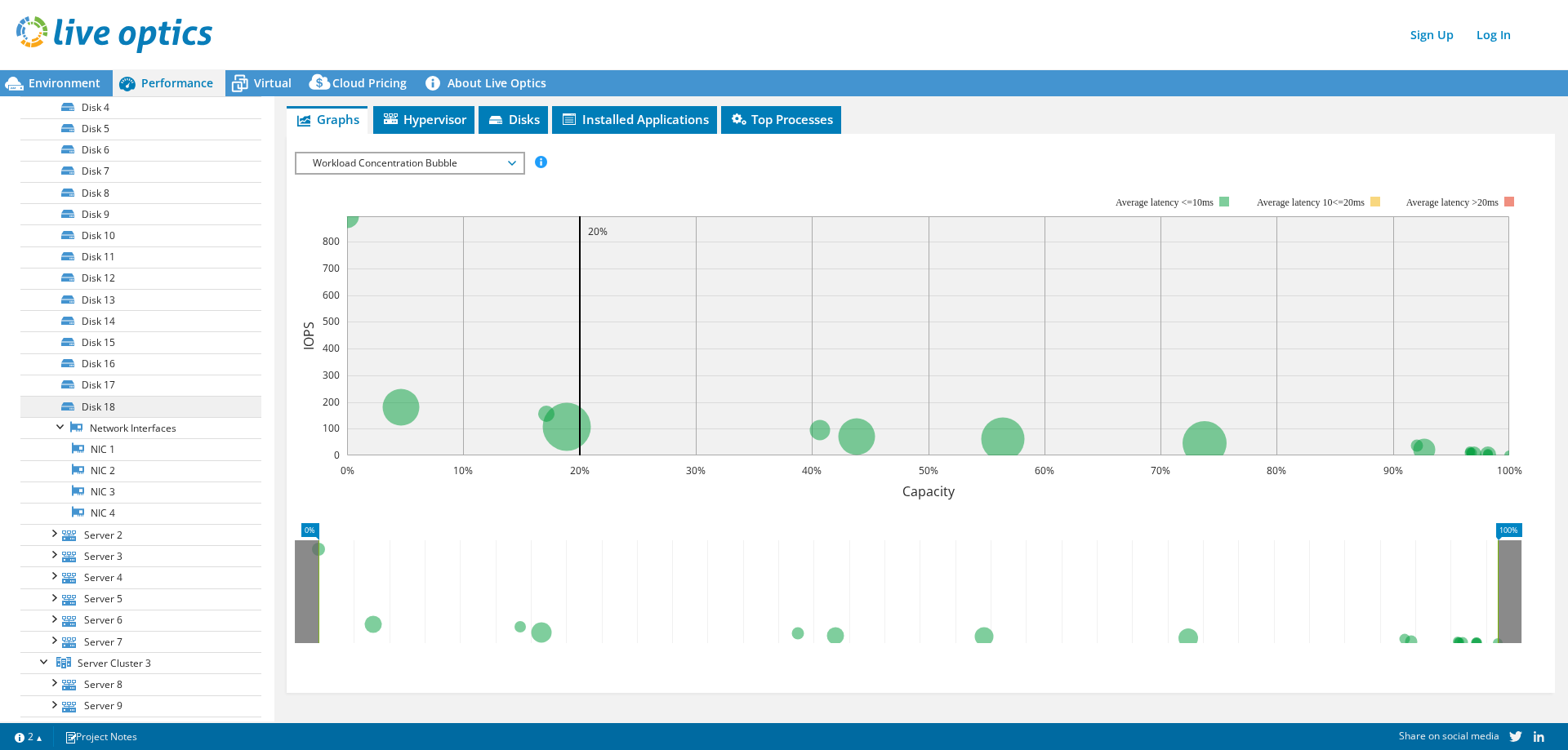
scroll to position [245, 0]
click at [119, 436] on link "NIC 1" at bounding box center [141, 430] width 241 height 21
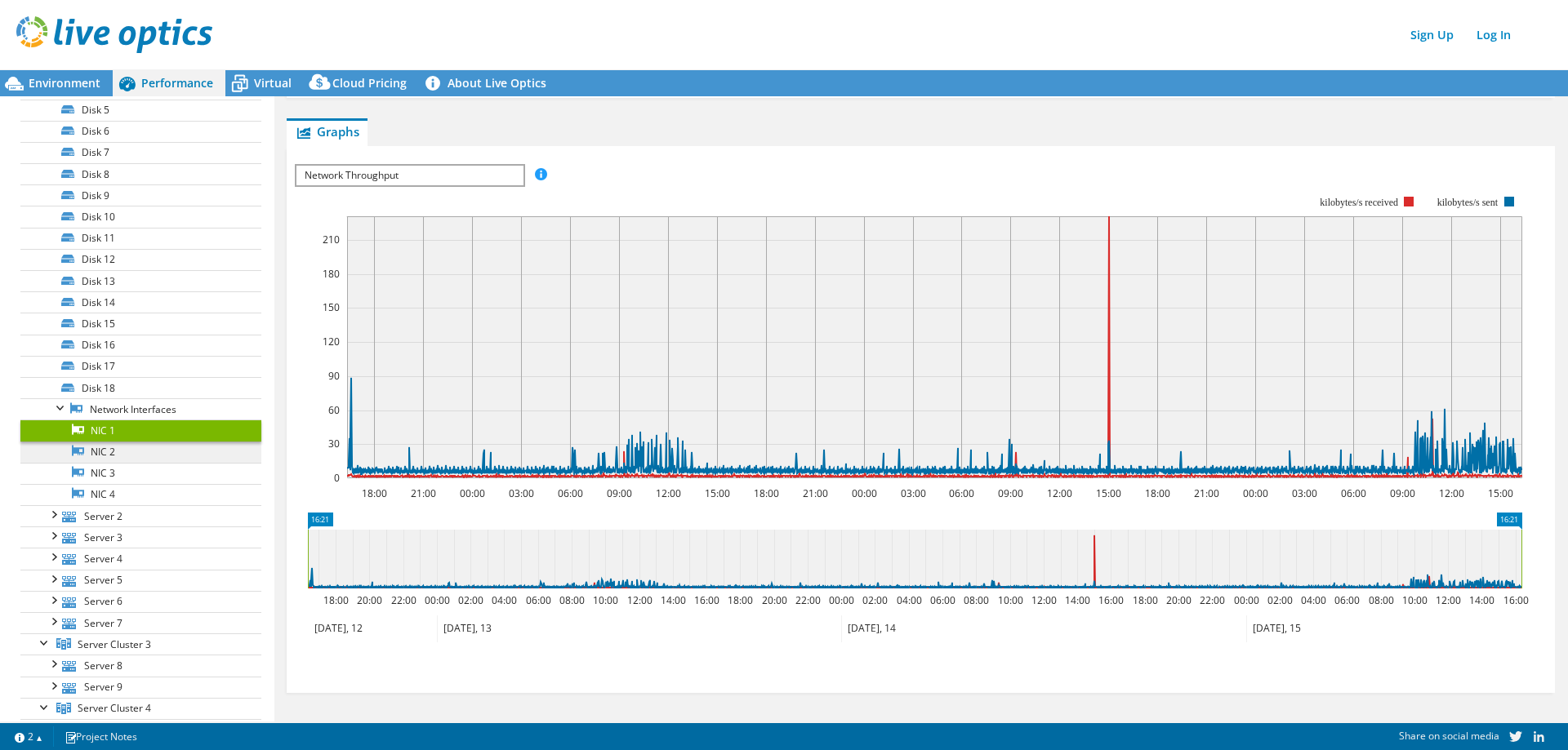
scroll to position [153, 0]
click at [121, 451] on link "NIC 2" at bounding box center [141, 452] width 241 height 21
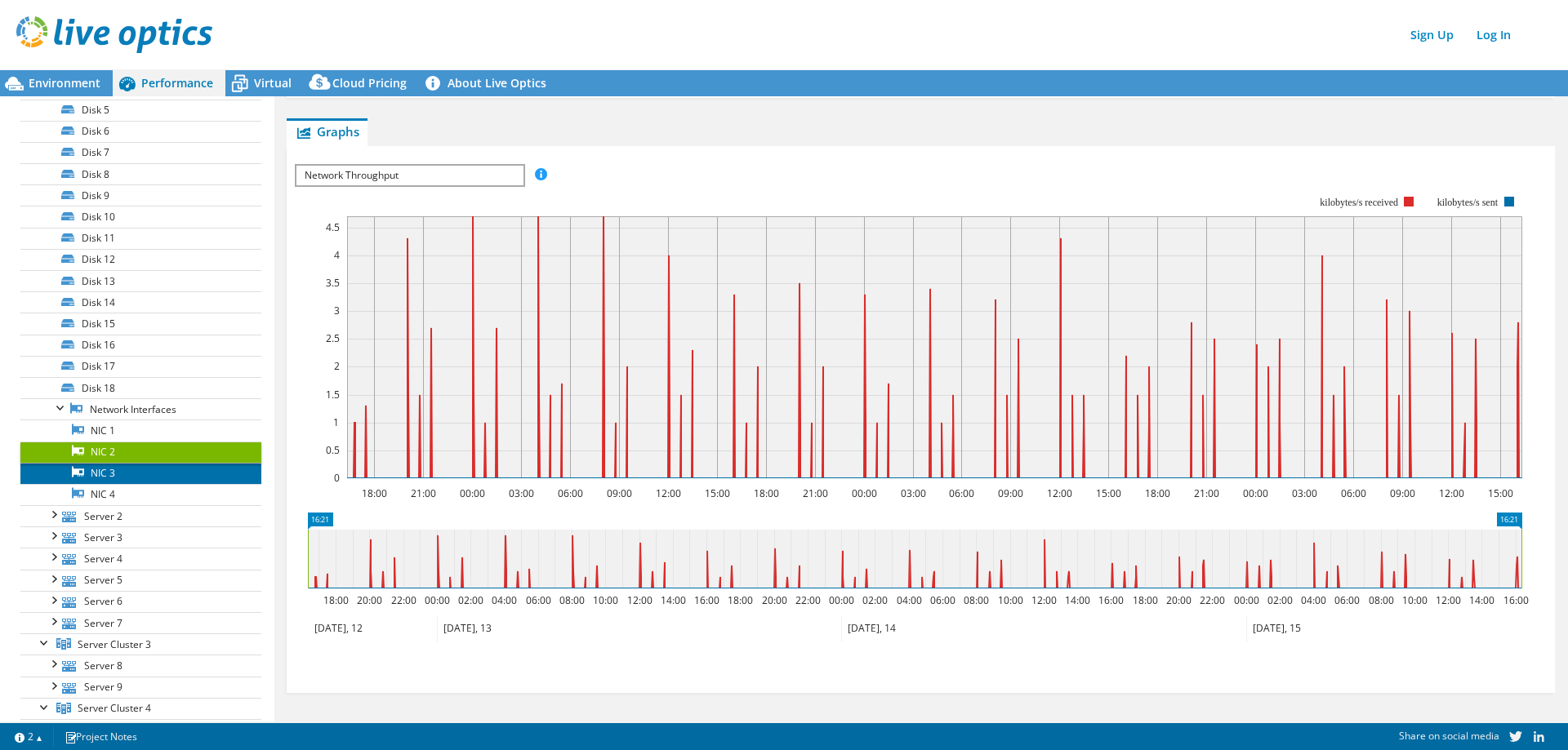
click at [123, 468] on link "NIC 3" at bounding box center [141, 473] width 241 height 21
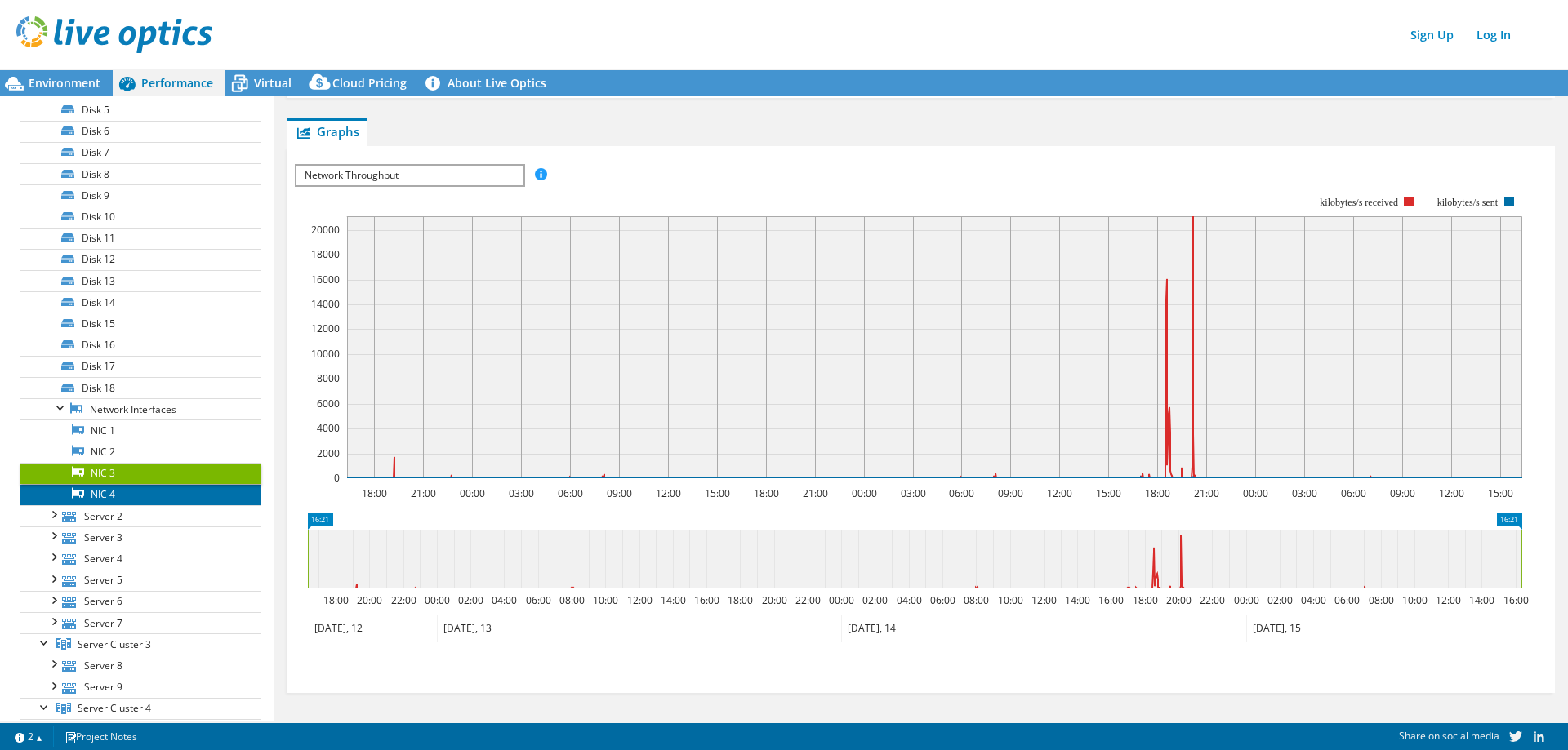
click at [130, 496] on link "NIC 4" at bounding box center [141, 495] width 241 height 21
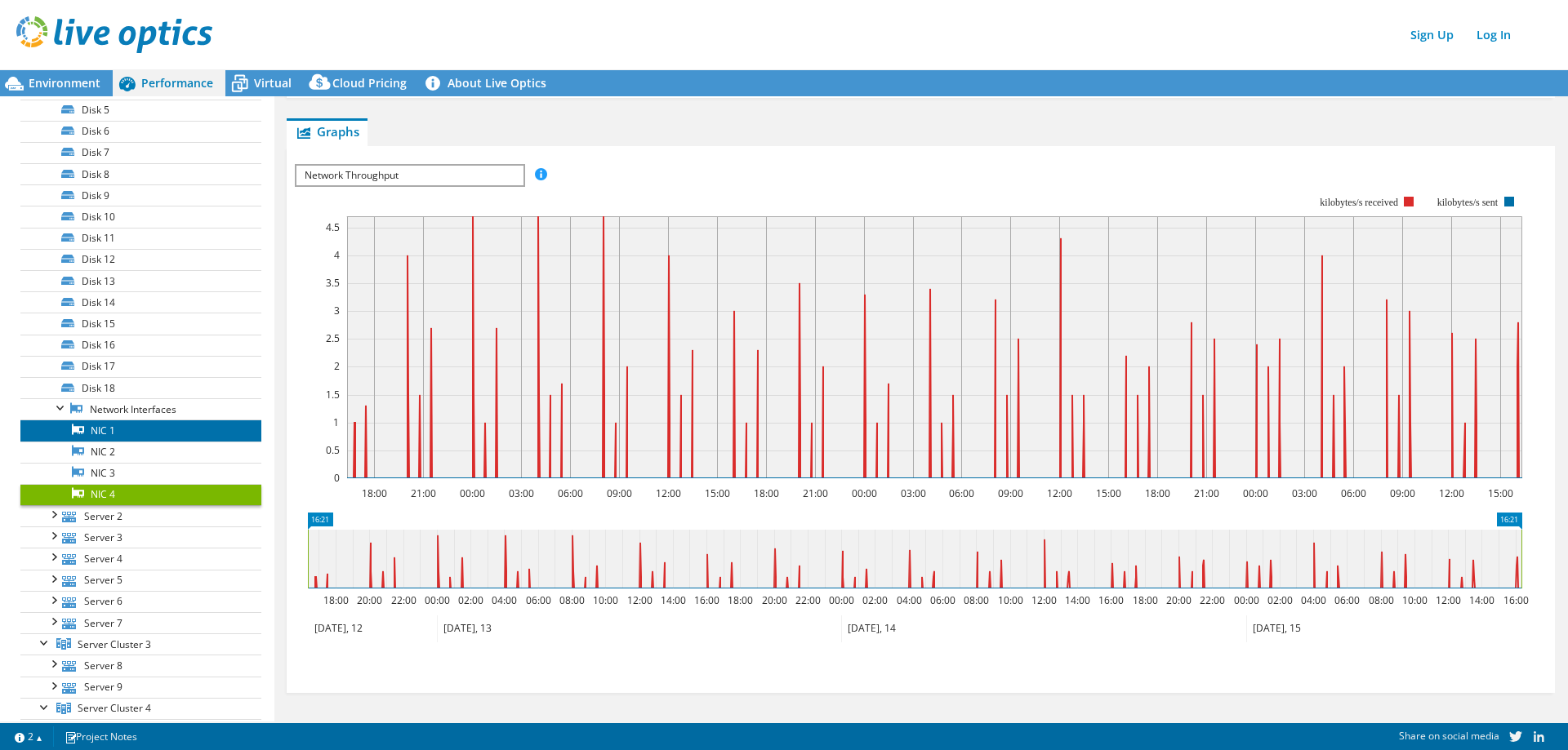
click at [129, 434] on link "NIC 1" at bounding box center [141, 430] width 241 height 21
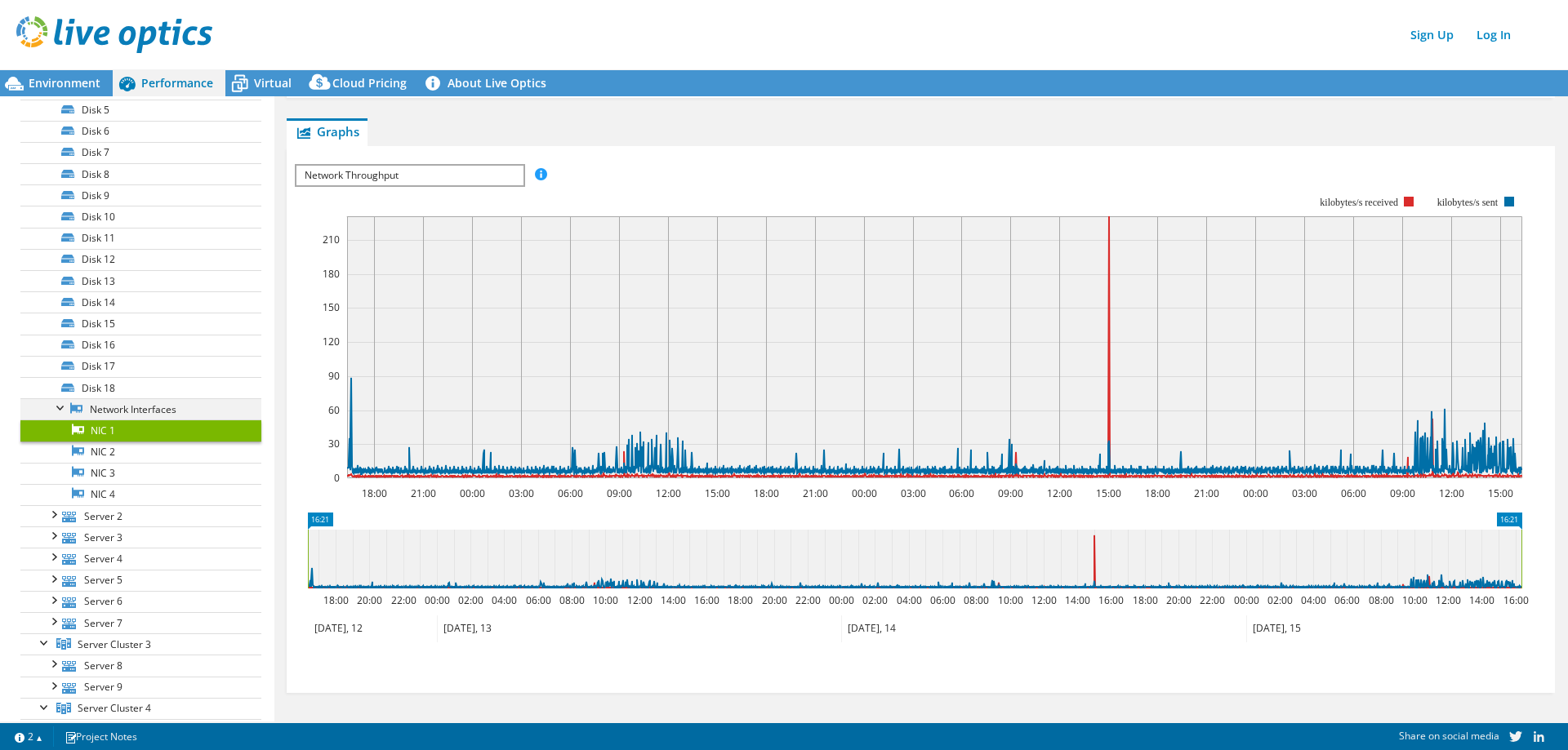
click at [59, 410] on div at bounding box center [61, 406] width 16 height 16
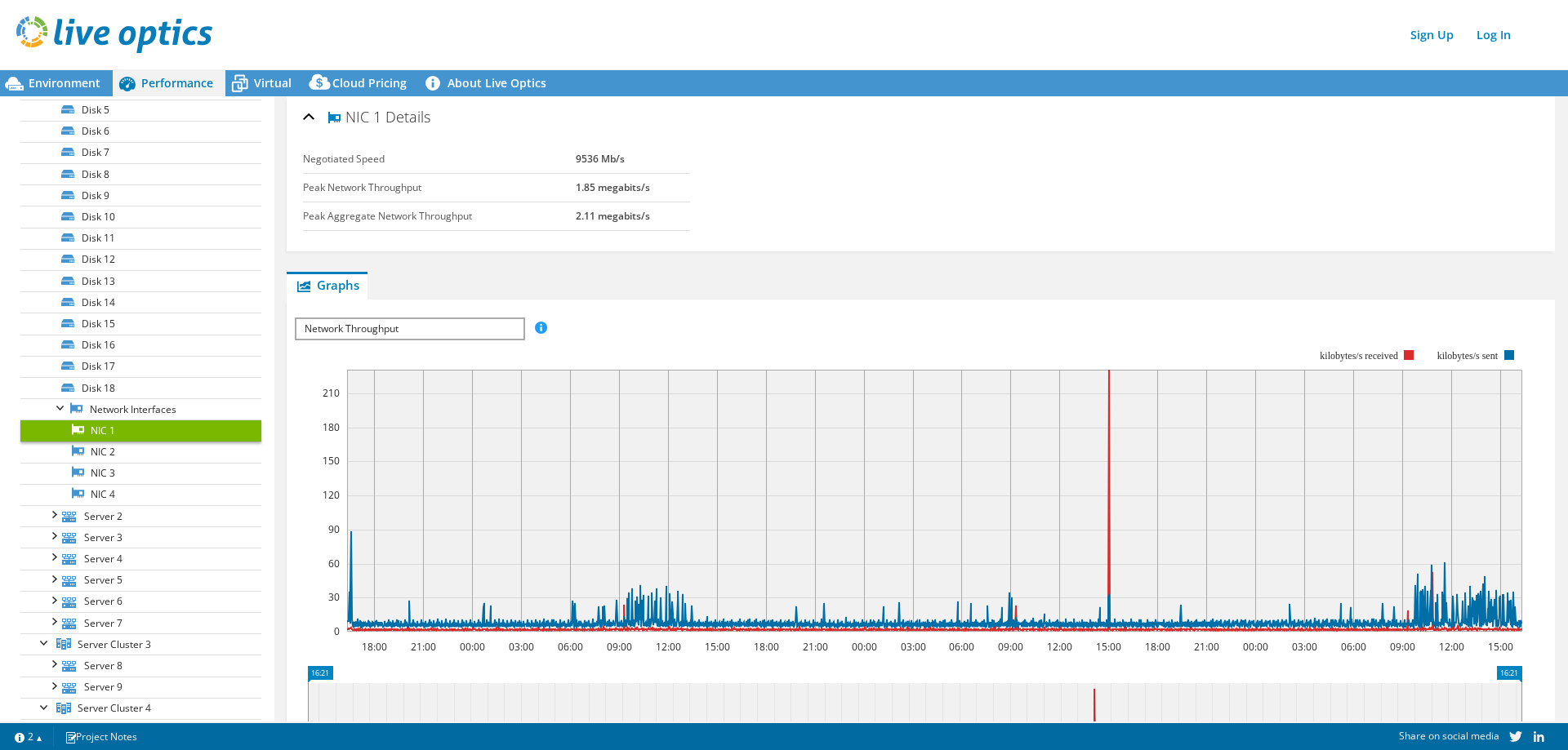
scroll to position [82, 0]
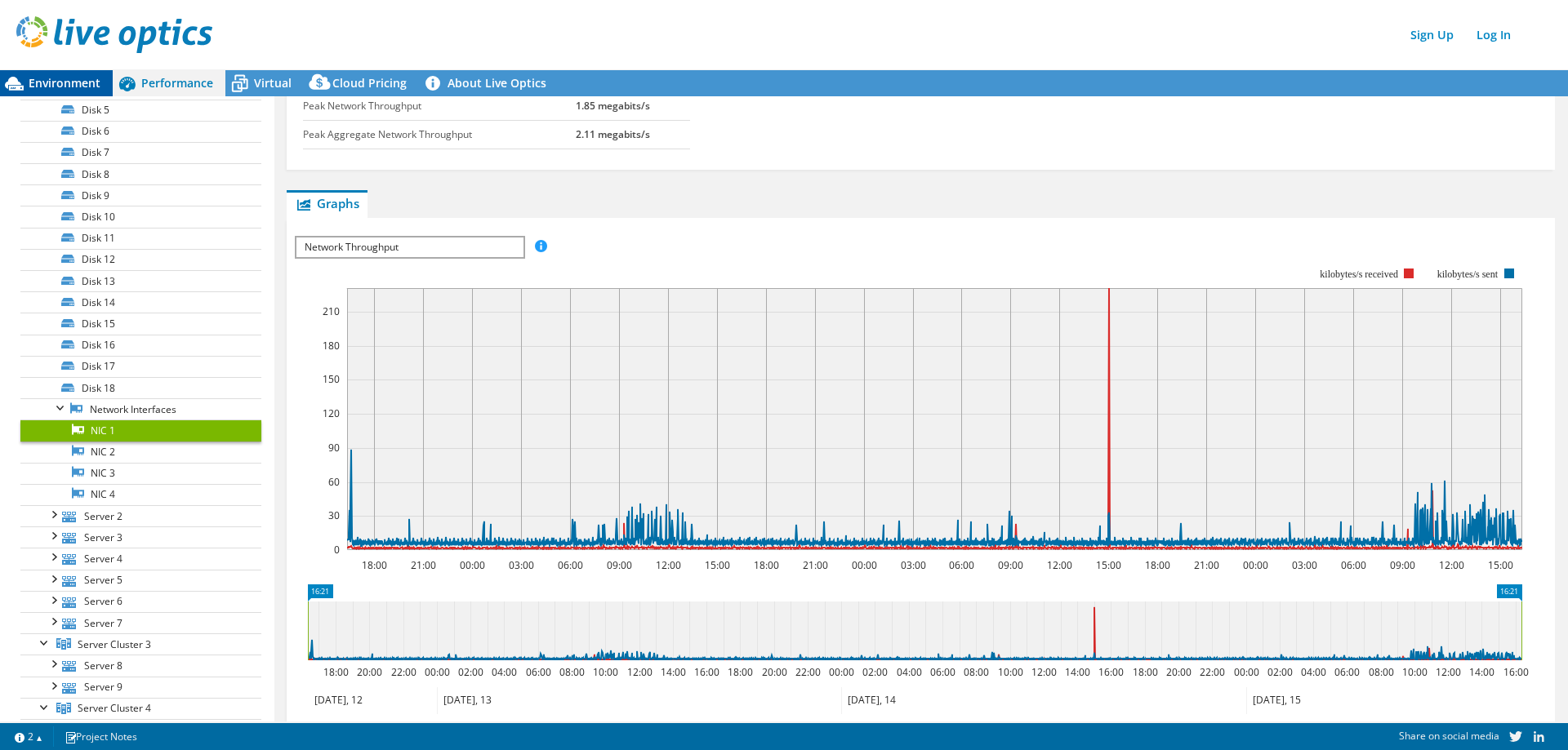
click at [90, 73] on div "Environment" at bounding box center [56, 82] width 113 height 26
